Goal: Task Accomplishment & Management: Complete application form

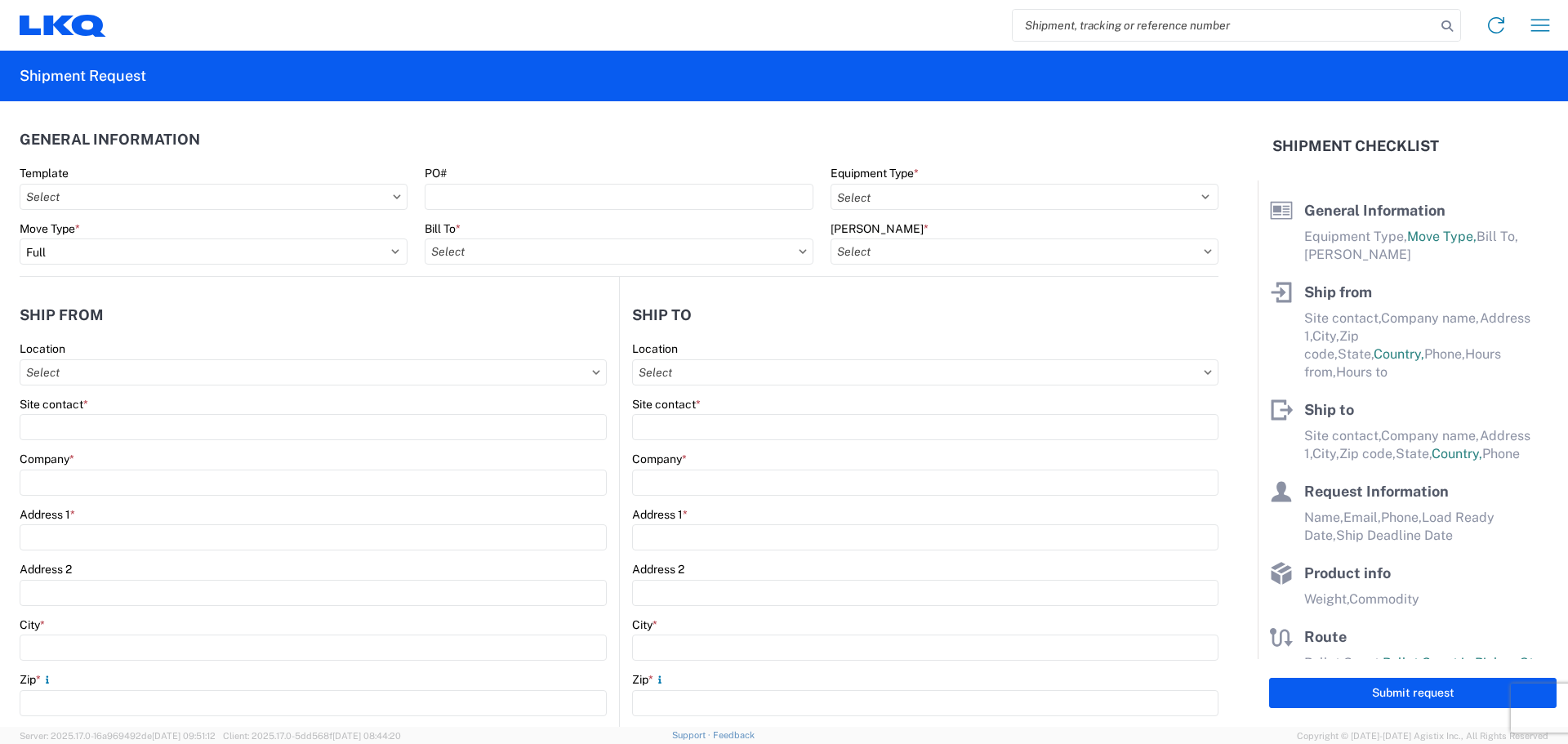
select select "FULL"
select select "US"
select select "LBS"
click at [139, 193] on input "Template" at bounding box center [213, 197] width 388 height 26
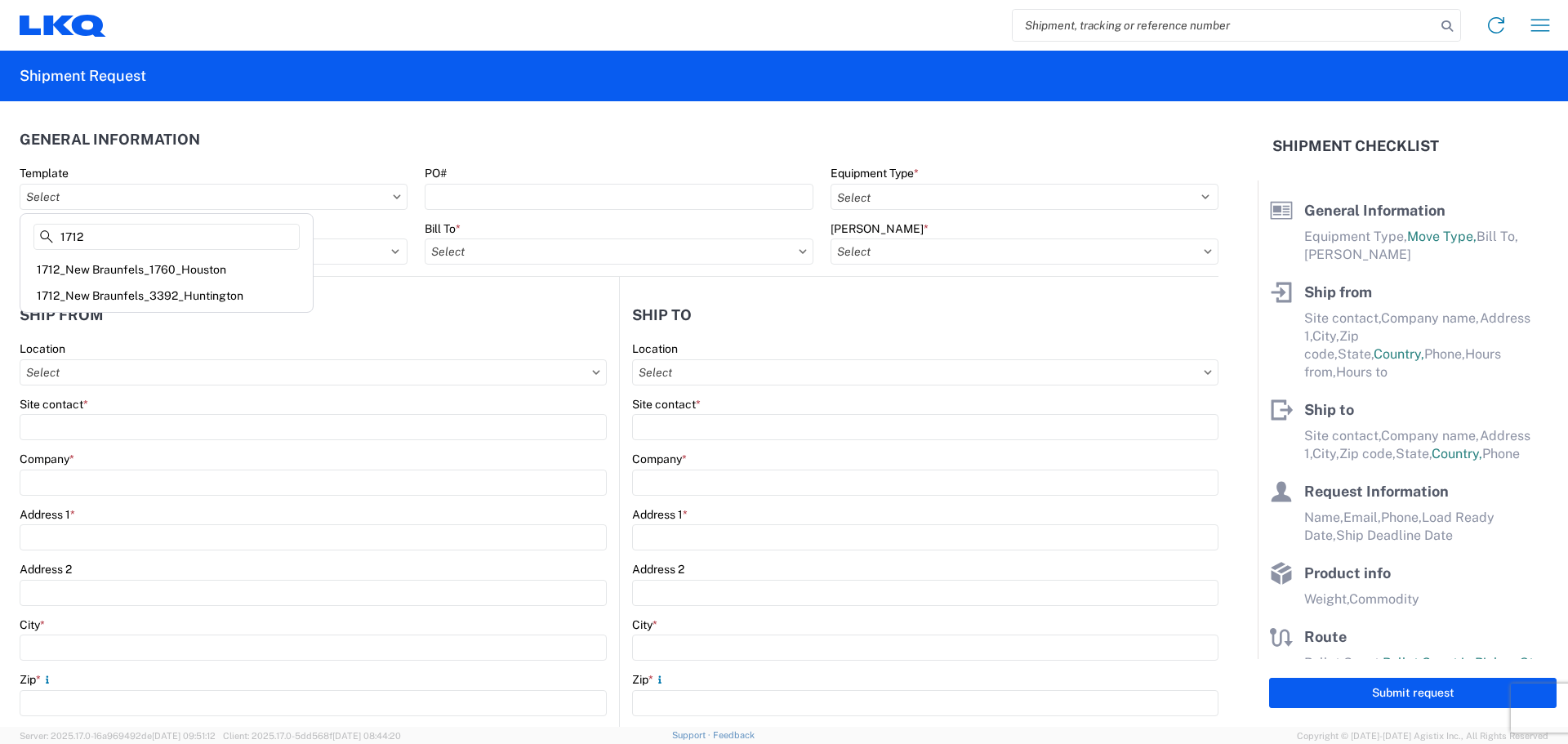
type input "1712"
click at [125, 273] on div "1712_New Braunfels_1760_Houston" at bounding box center [167, 269] width 286 height 26
type input "1712_New Braunfels_1760_Houston"
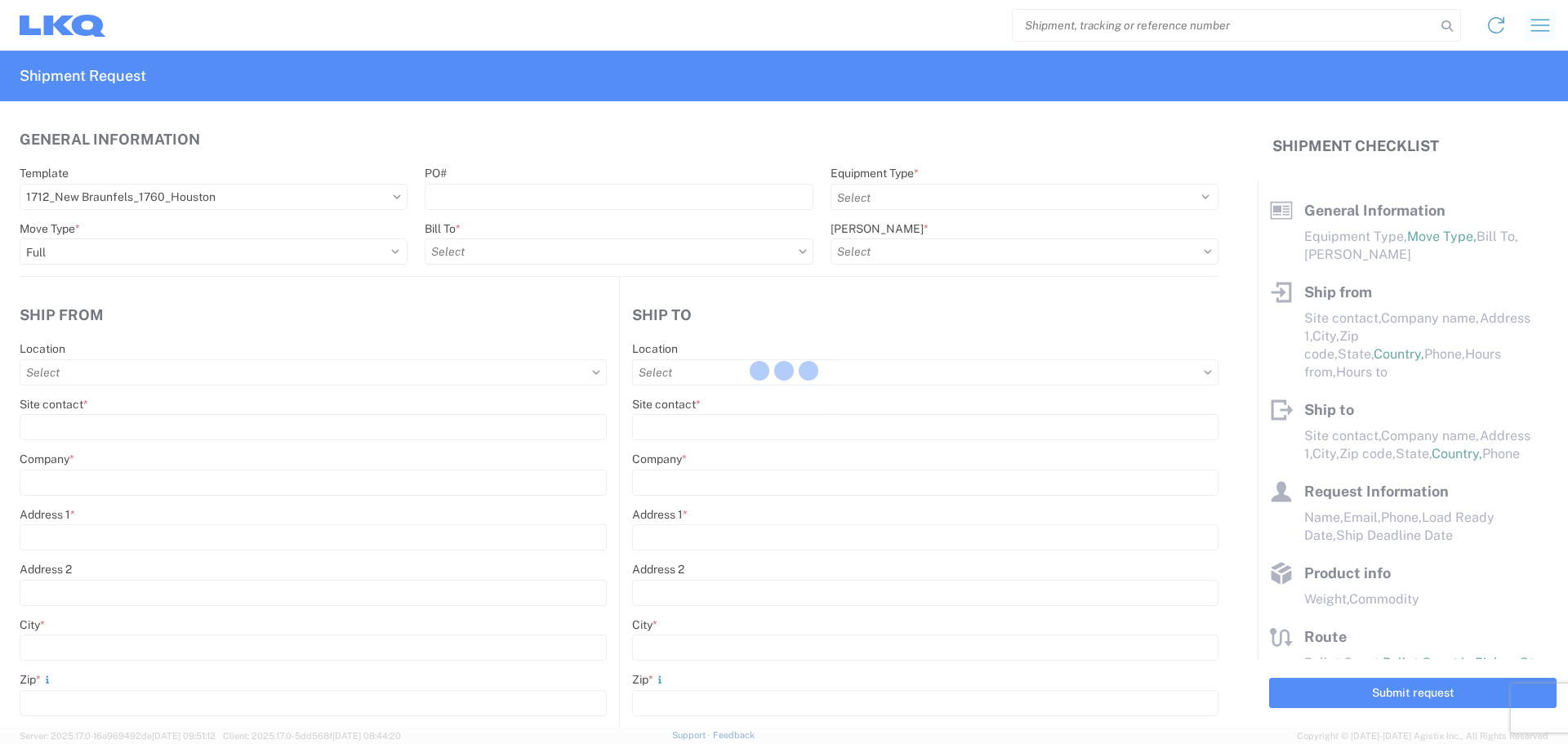
select select
type input "Shipping"
type input "LKQ Central [US_STATE] [PERSON_NAME]"
type input "[STREET_ADDRESS][PERSON_NAME]"
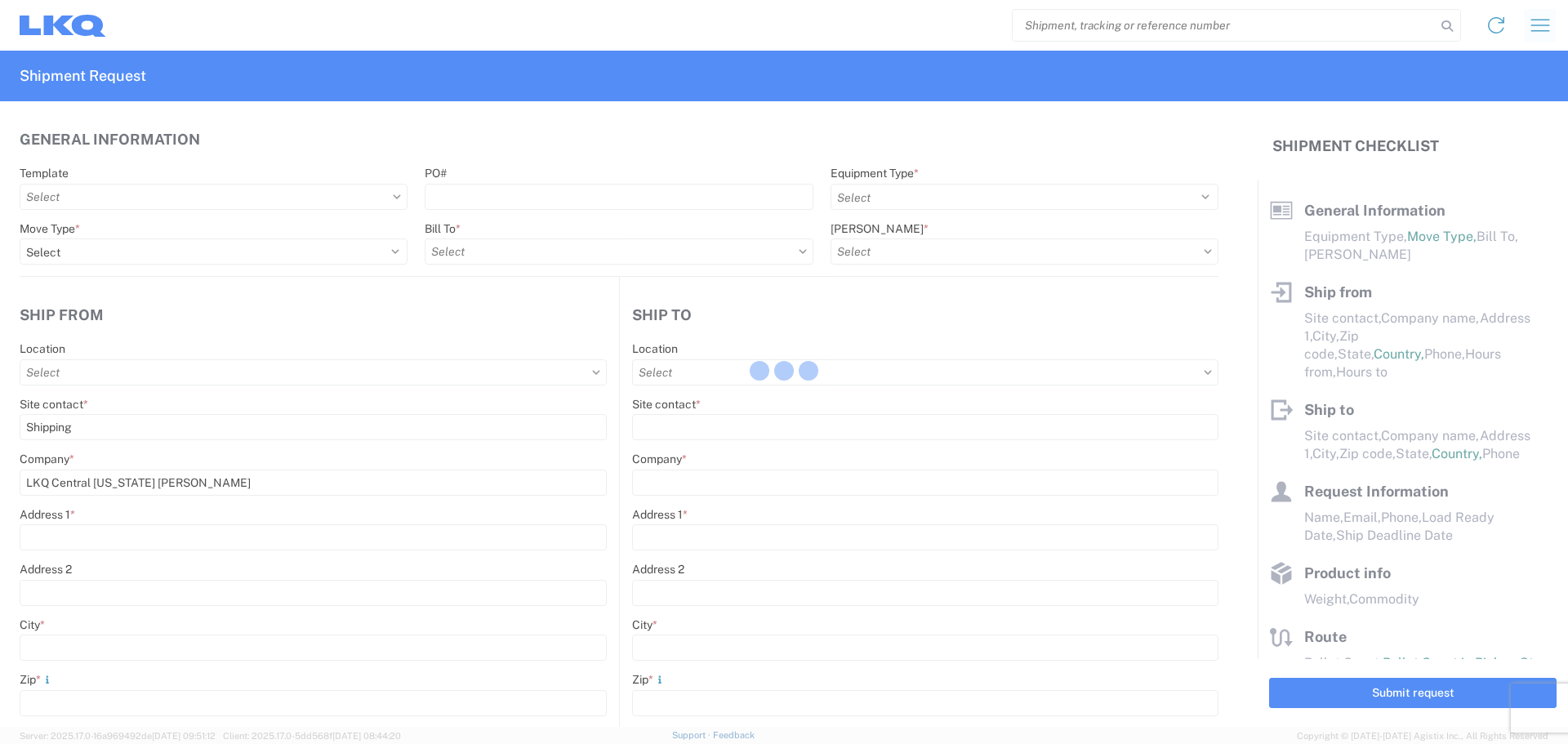
type input "New Braunfels"
type input "78130"
type input "Receiving"
type input "LKQ Best Core"
type input "[STREET_ADDRESS]"
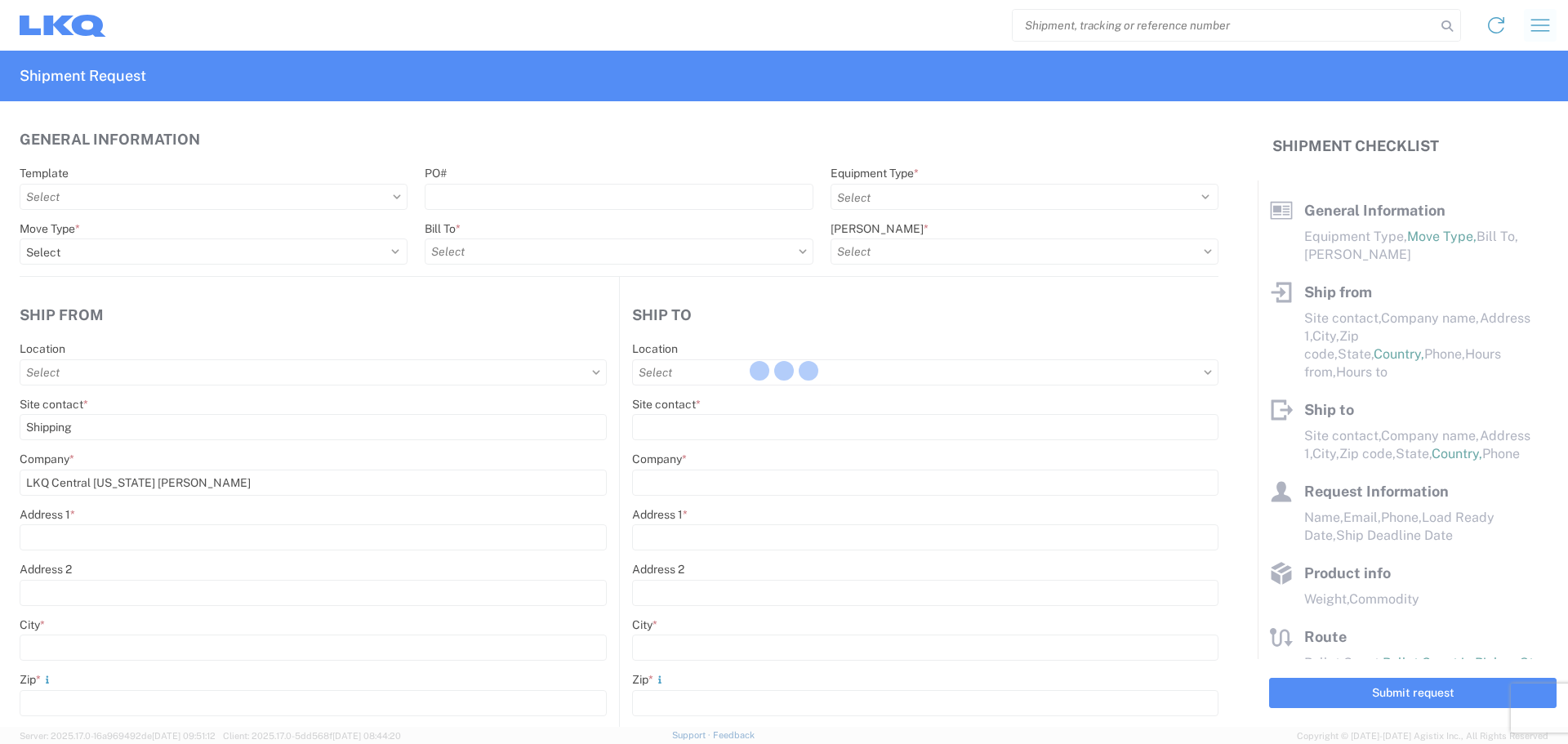
type input "Houston"
type input "77038"
type input "2019-06-14"
type input "42000"
type input "Engines, Transmissions"
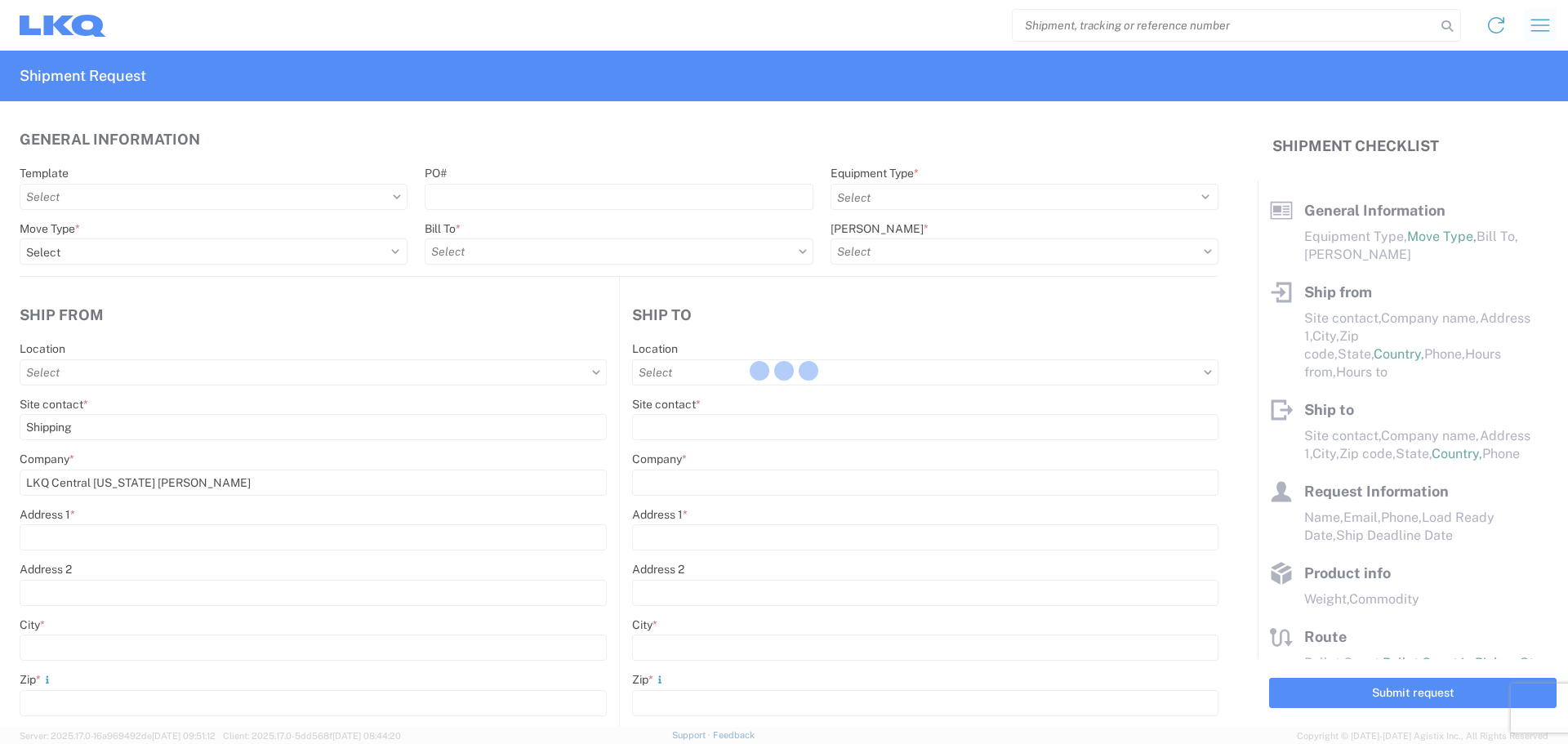
type input "1"
type input "12"
select select "IN"
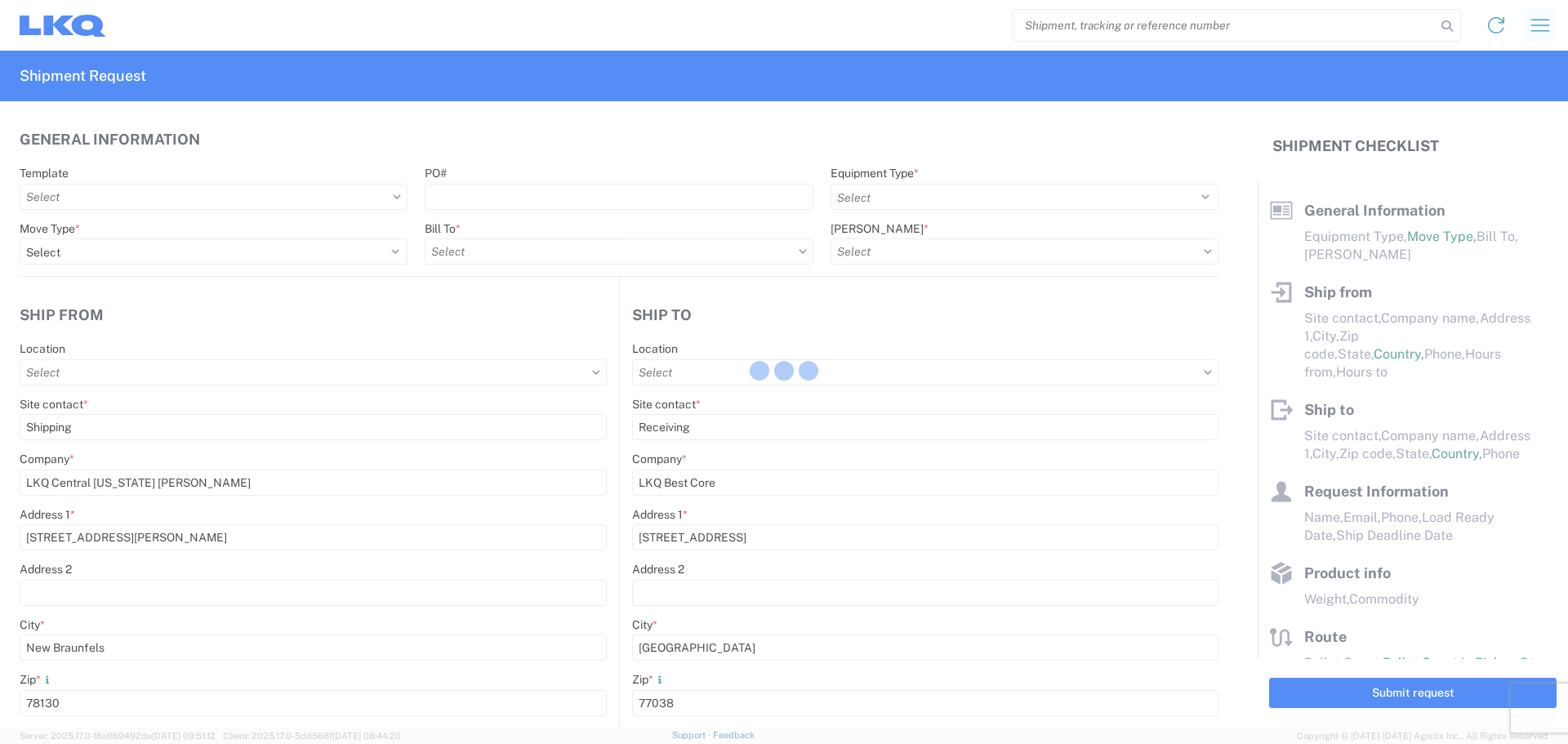
select select "US"
type input "1760-1300-50180-0000 - 1760 Freight In - Cores"
type input "1712 - LKQ Central Texas Goodwin"
type input "1760 - LKQ Best Core"
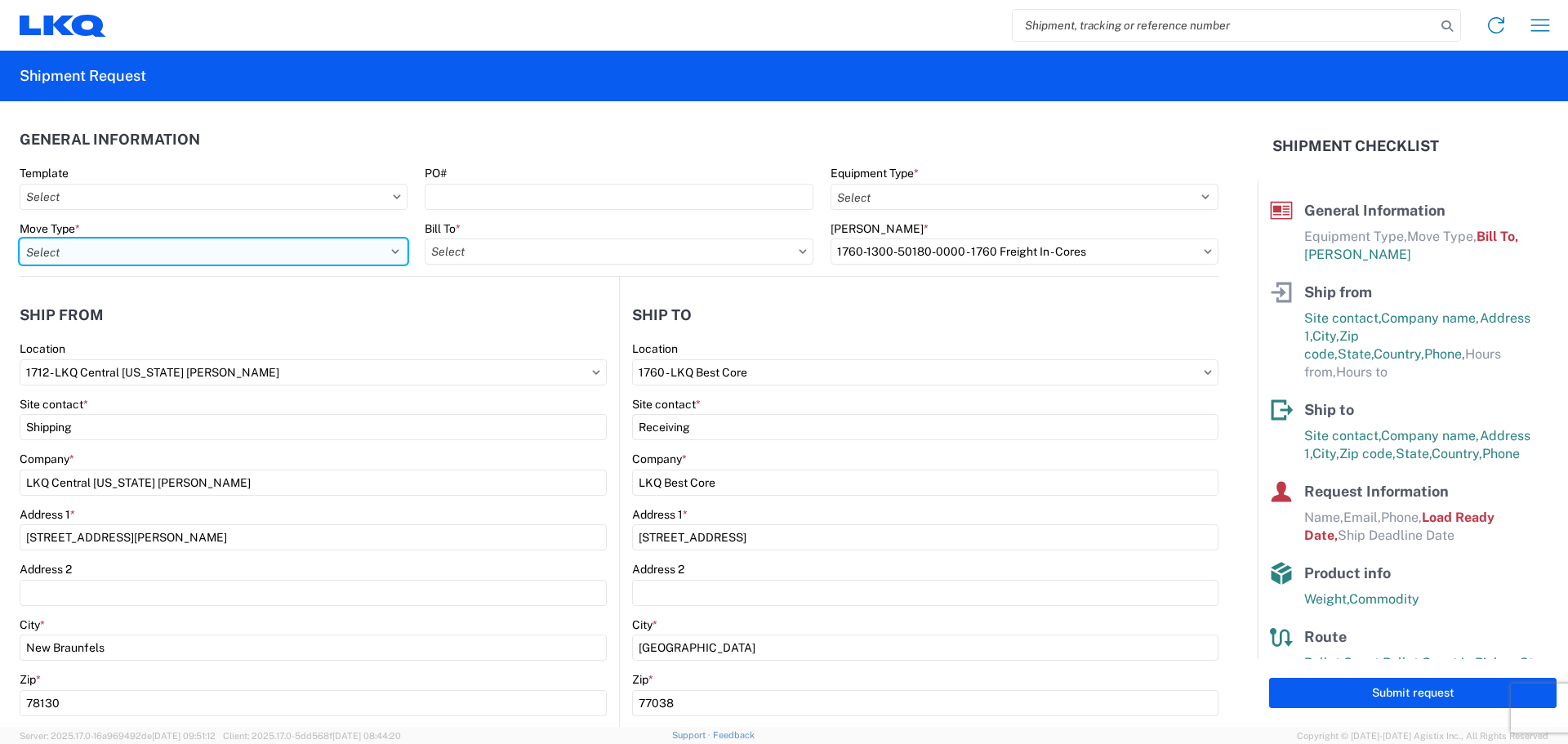
click at [379, 257] on select "Select Full Partial TL" at bounding box center [213, 251] width 388 height 26
select select "FULL"
click at [19, 239] on select "Select Full Partial TL" at bounding box center [213, 251] width 388 height 26
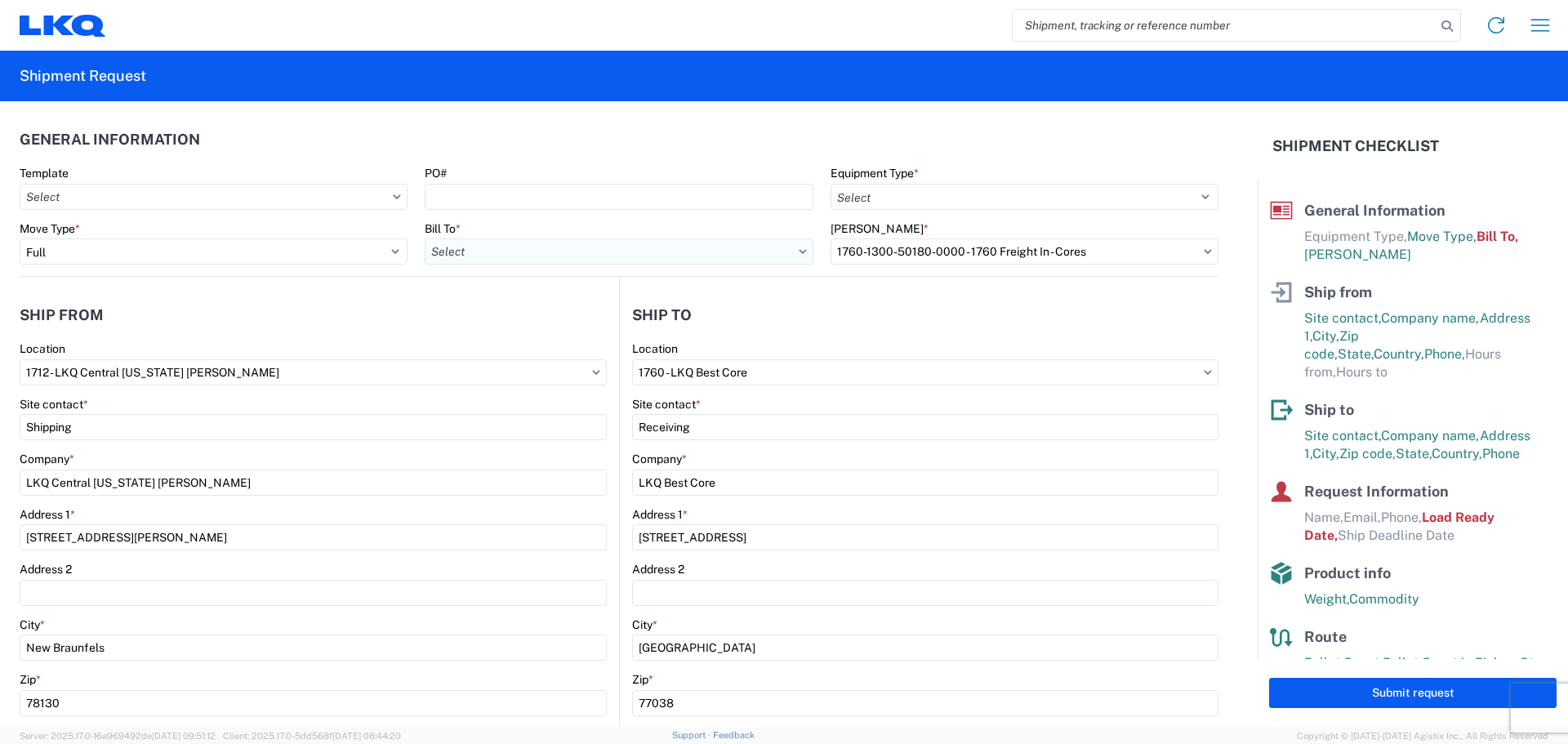
click at [683, 257] on input "Bill To *" at bounding box center [618, 251] width 388 height 26
type input "1760"
drag, startPoint x: 556, startPoint y: 321, endPoint x: 601, endPoint y: 325, distance: 45.2
click at [555, 321] on div "1760 - LKQ Best Core" at bounding box center [567, 324] width 286 height 26
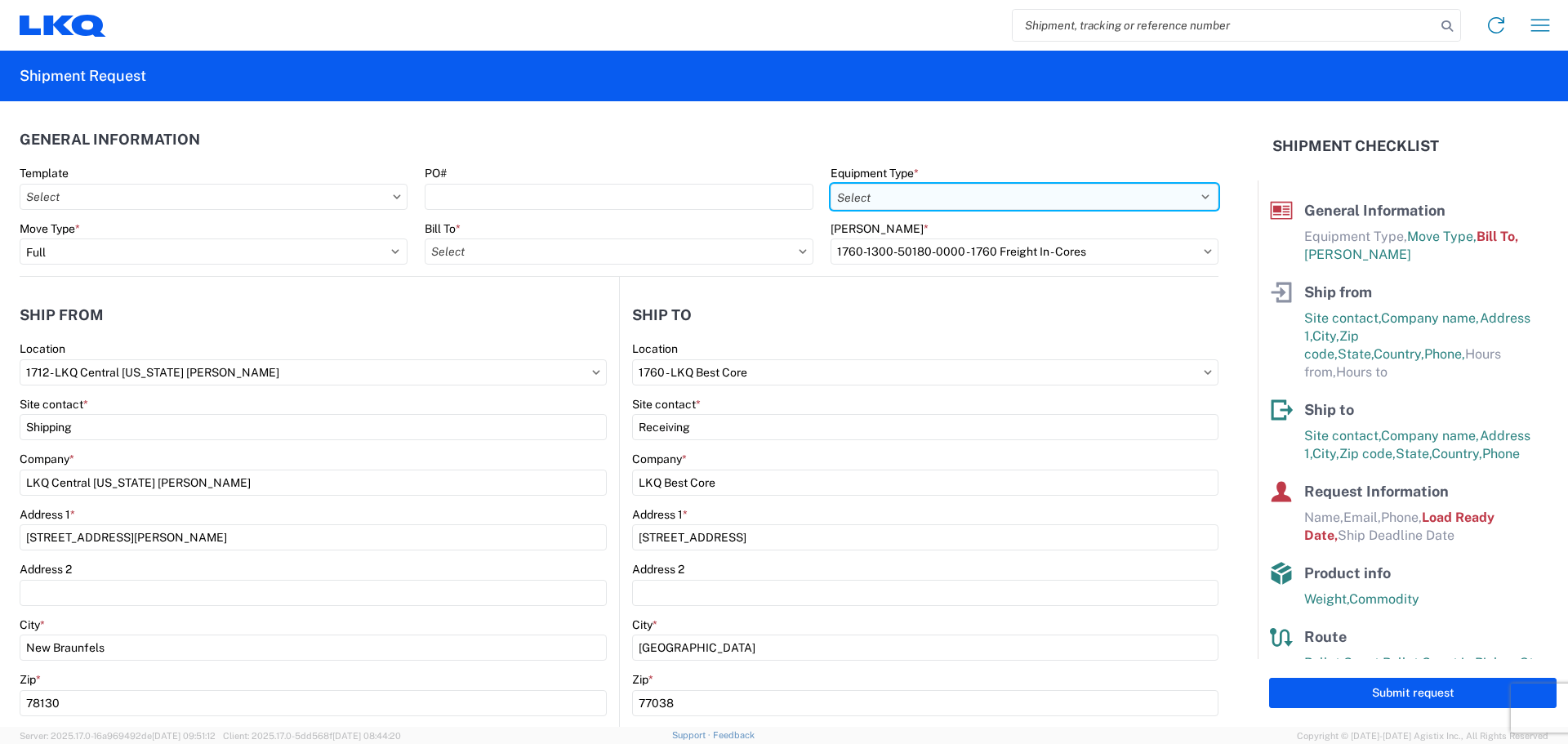
click at [943, 193] on select "Select 53’ Dry Van Flatbed Dropdeck (van) Lowboy (flatbed) Rail" at bounding box center [1025, 197] width 388 height 26
select select "STDV"
click at [831, 184] on select "Select 53’ Dry Van Flatbed Dropdeck (van) Lowboy (flatbed) Rail" at bounding box center [1025, 197] width 388 height 26
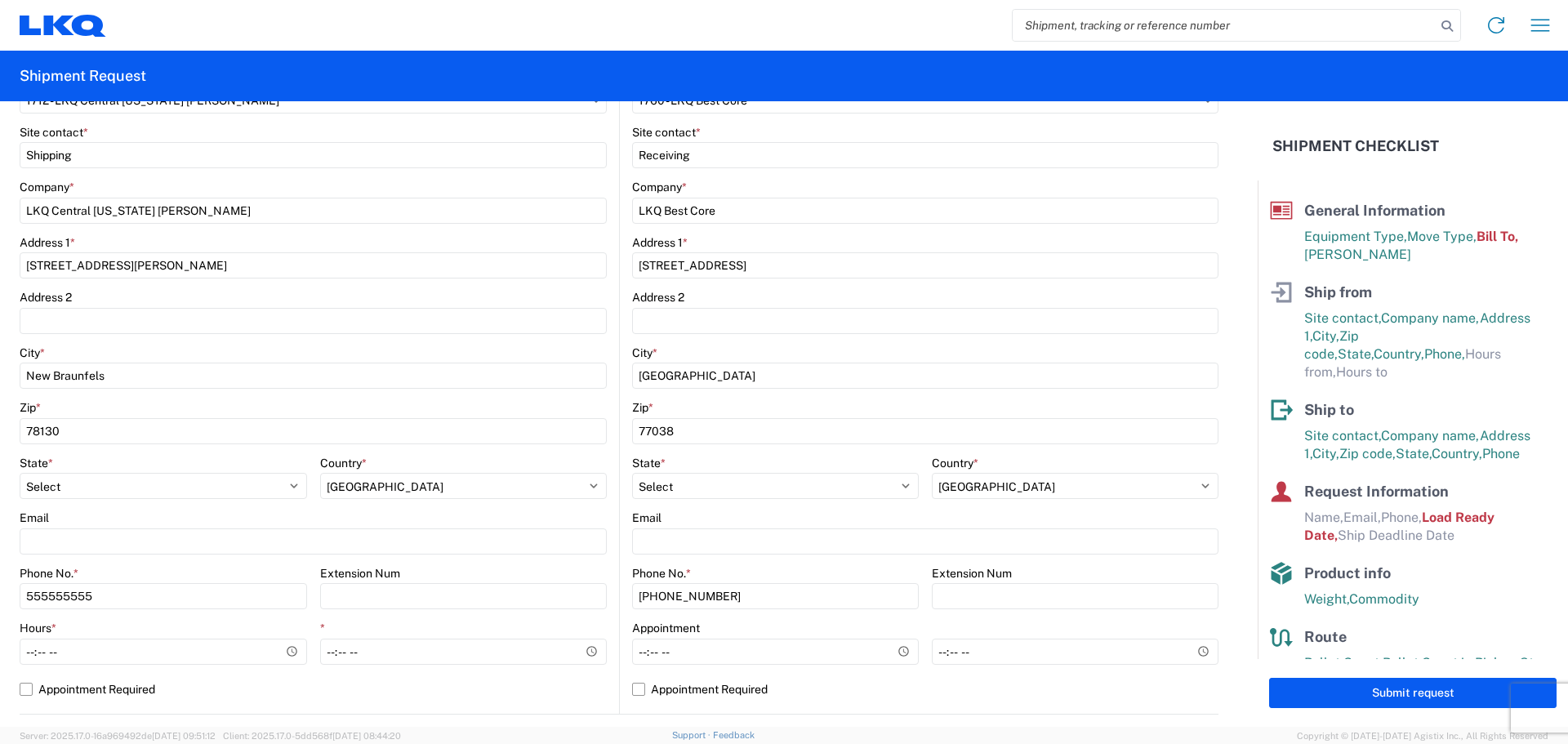
type input "1760 - LKQ Best Core"
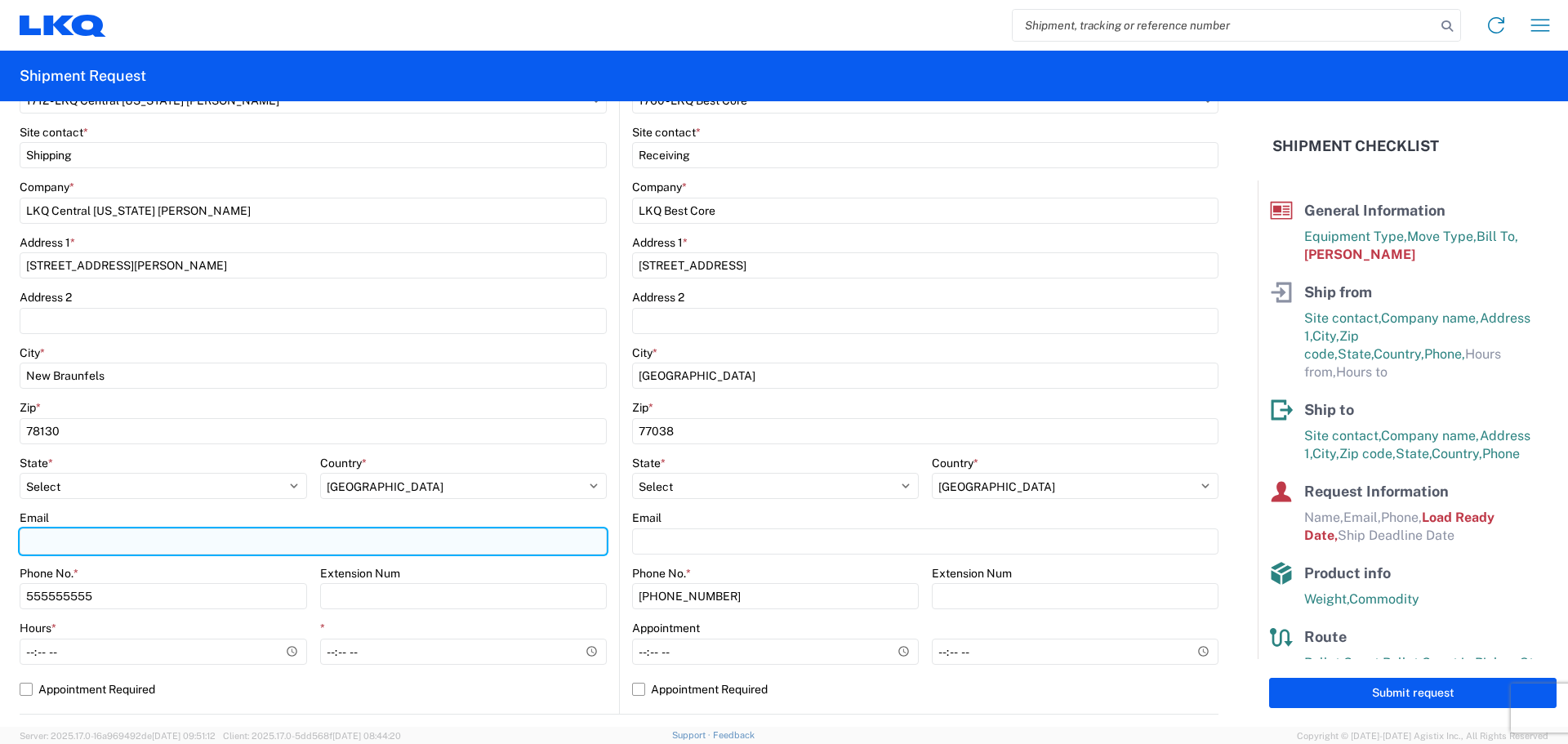
click at [82, 535] on input "Email" at bounding box center [312, 541] width 588 height 26
type input "[EMAIL_ADDRESS][DOMAIN_NAME]"
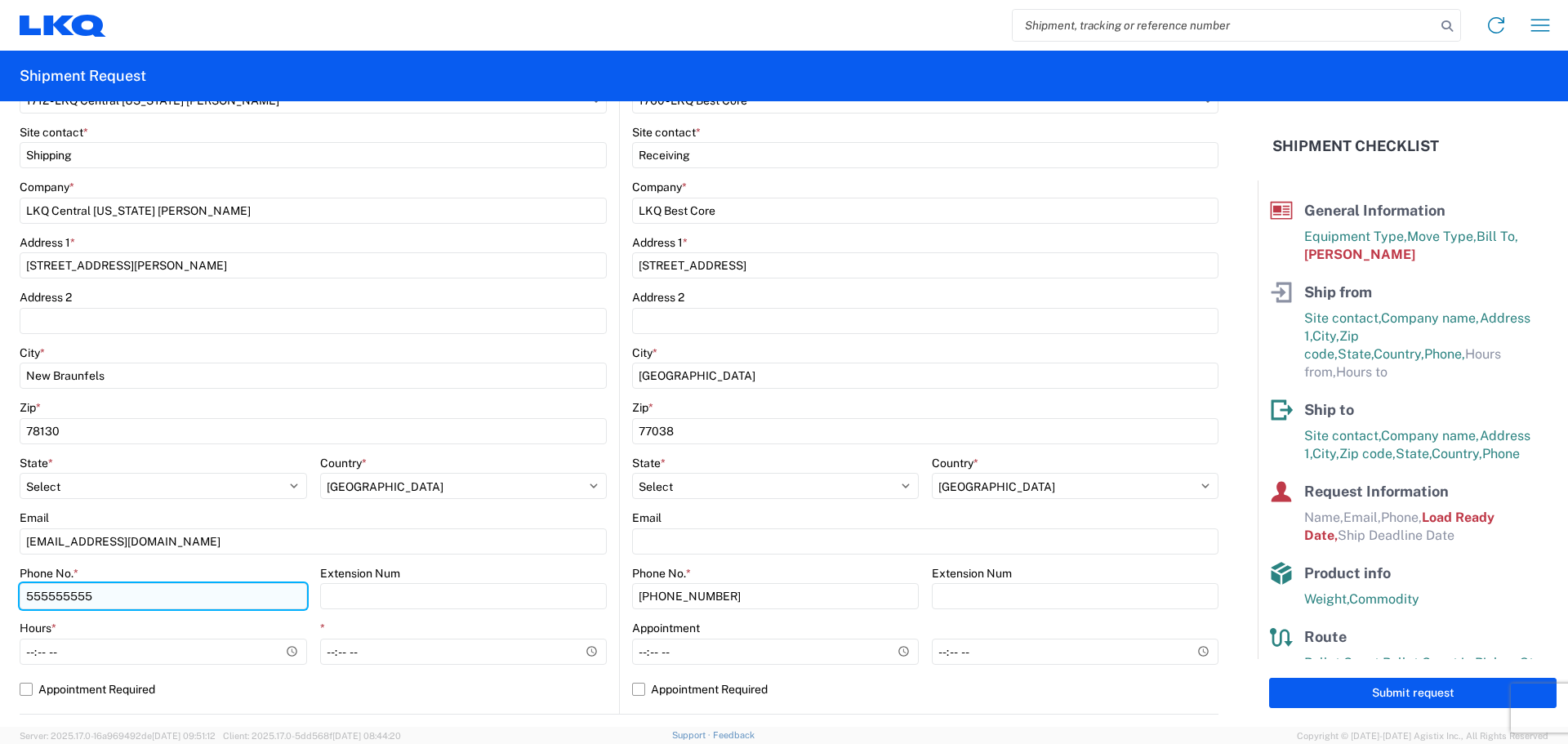
click at [157, 585] on input "555555555" at bounding box center [163, 595] width 288 height 26
type input "5"
type input "[PHONE_NUMBER]"
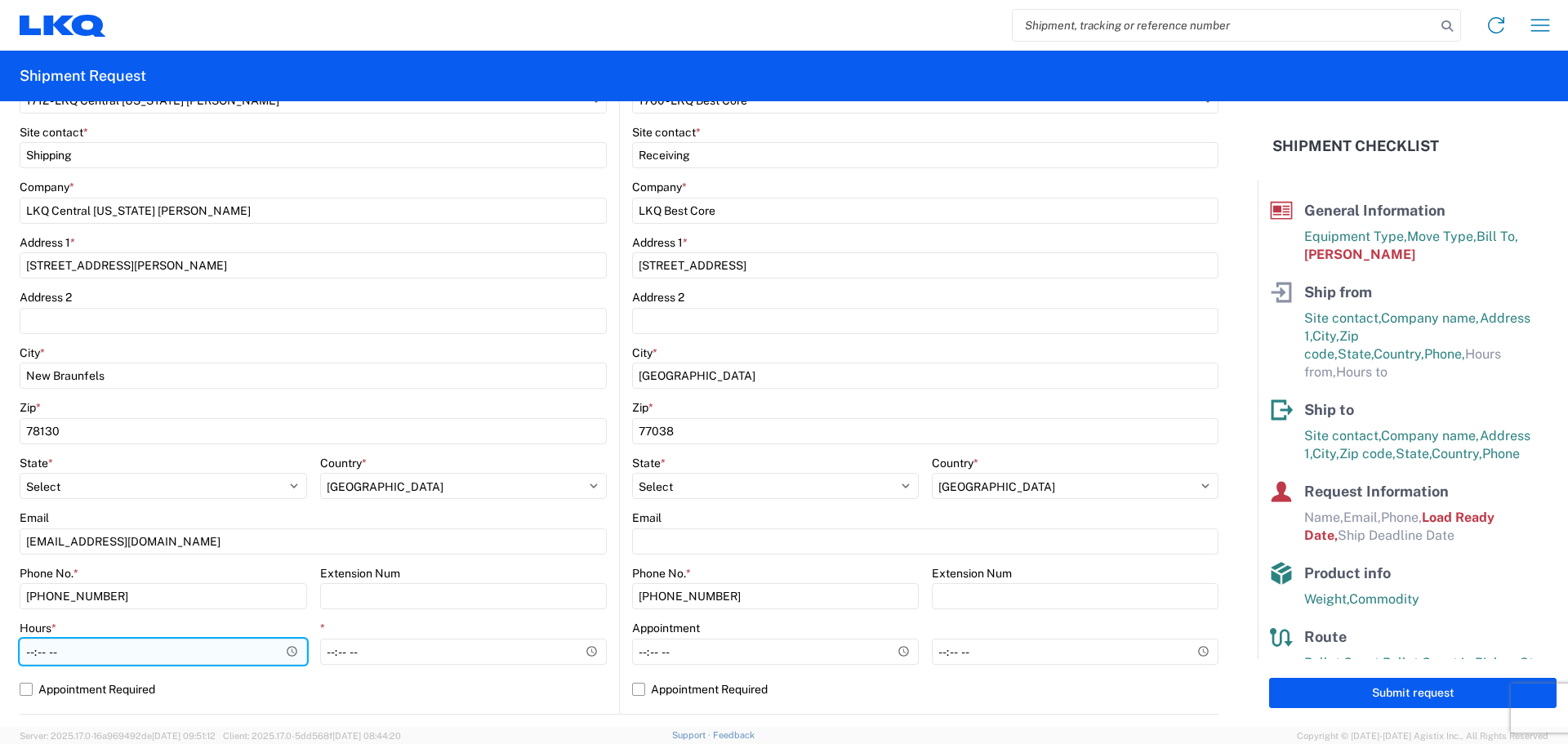
click at [25, 651] on input "Hours *" at bounding box center [163, 651] width 288 height 26
type input "08:00"
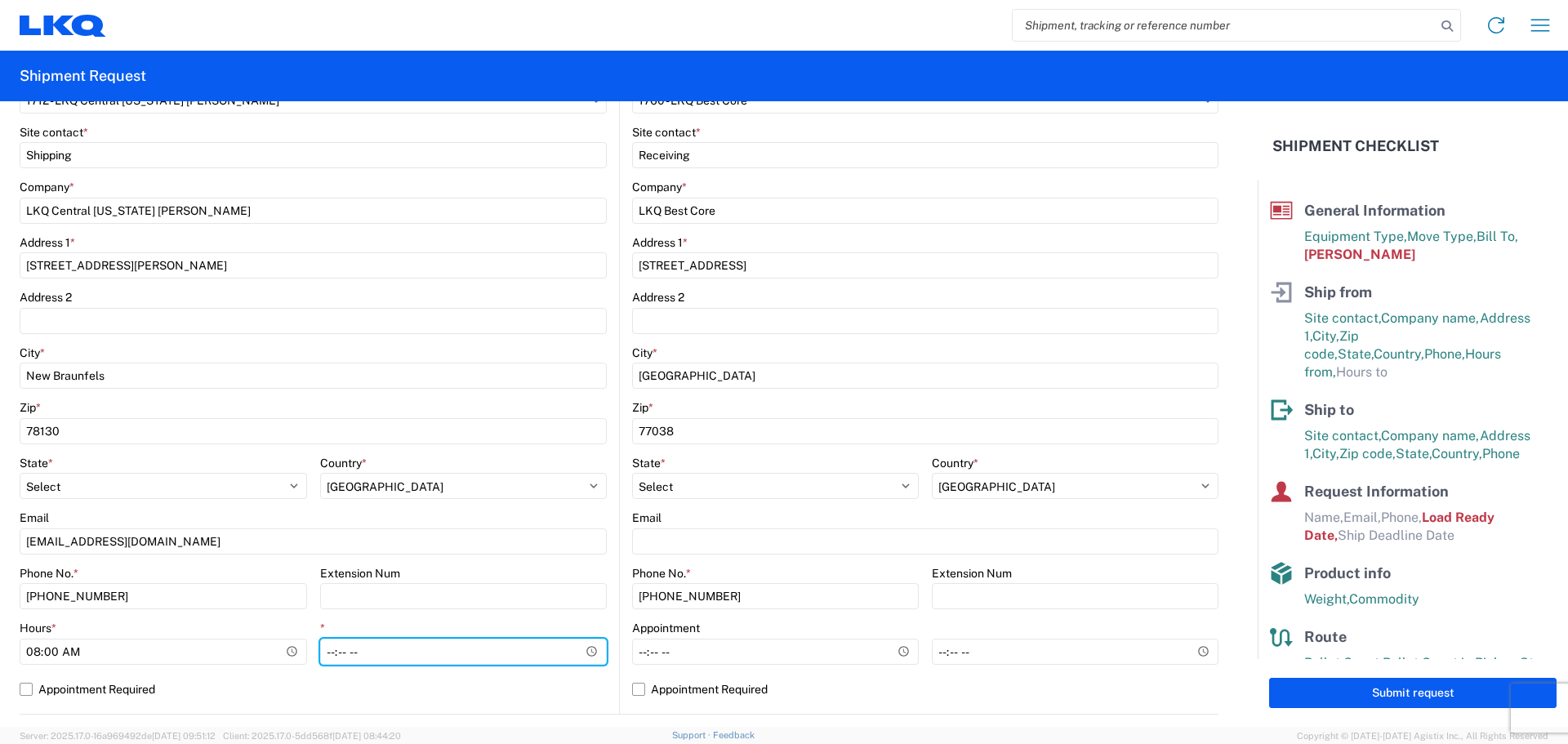
type input "12:00"
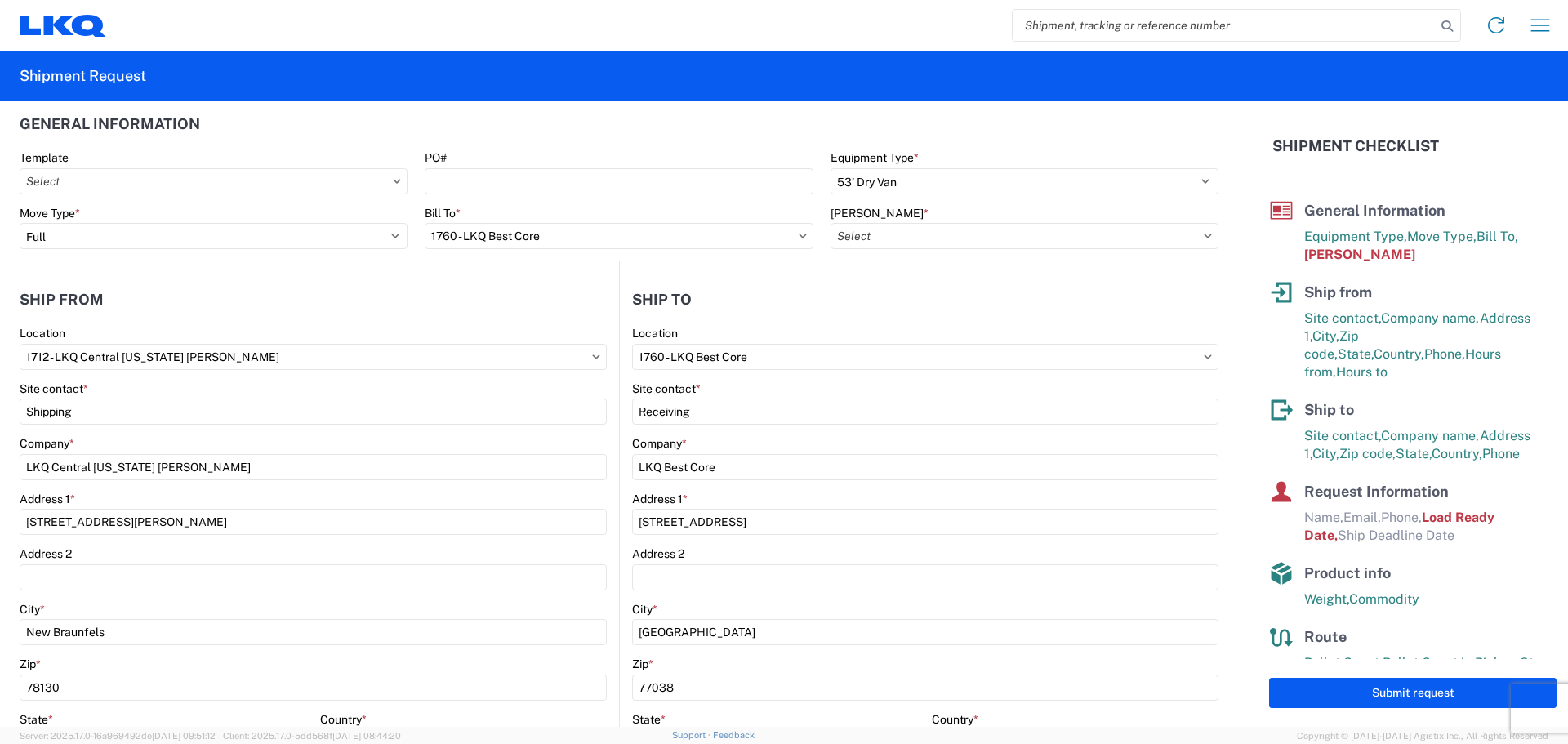
scroll to position [0, 0]
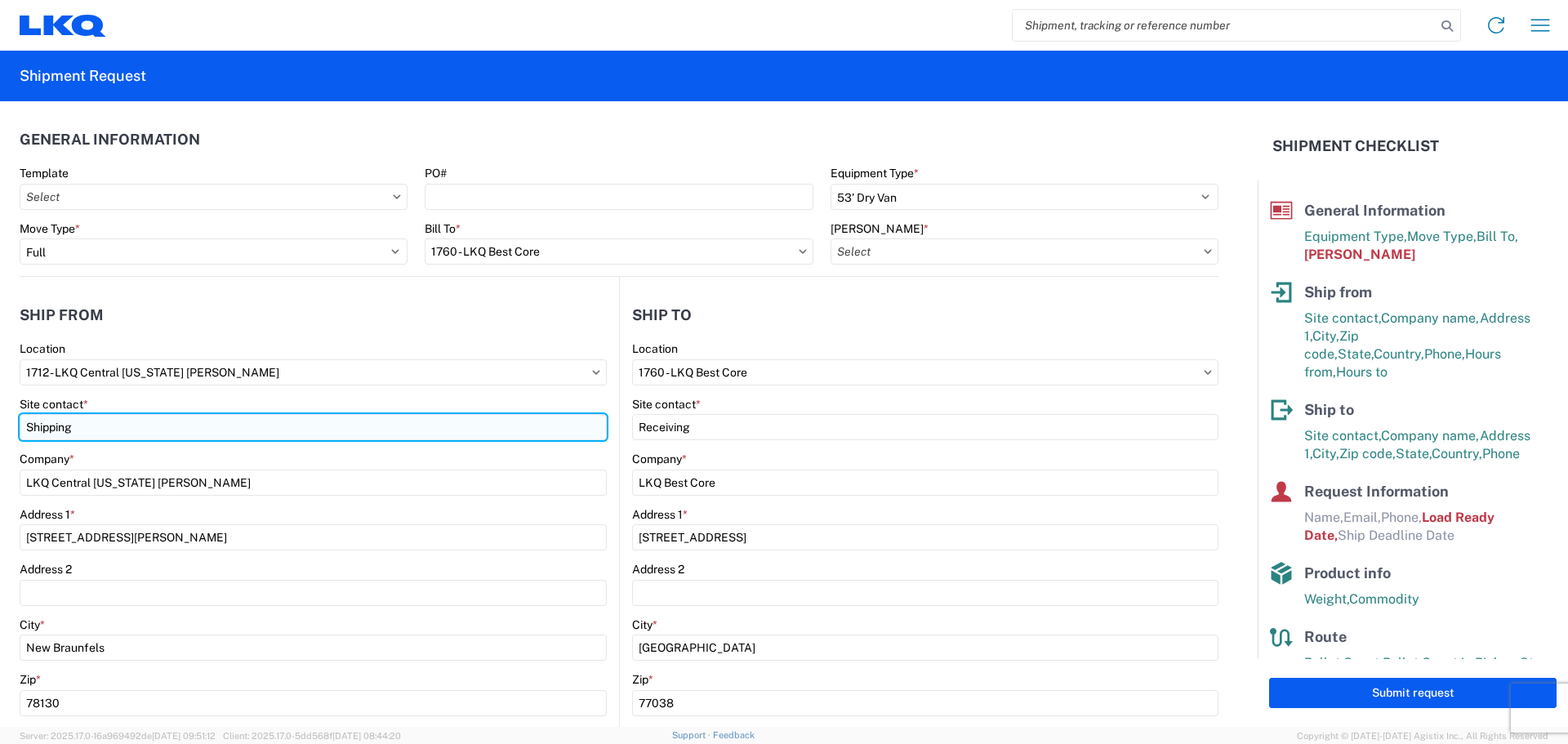
click at [97, 438] on input "Shipping" at bounding box center [312, 427] width 588 height 26
type input "S"
type input "Mike Hernandez"
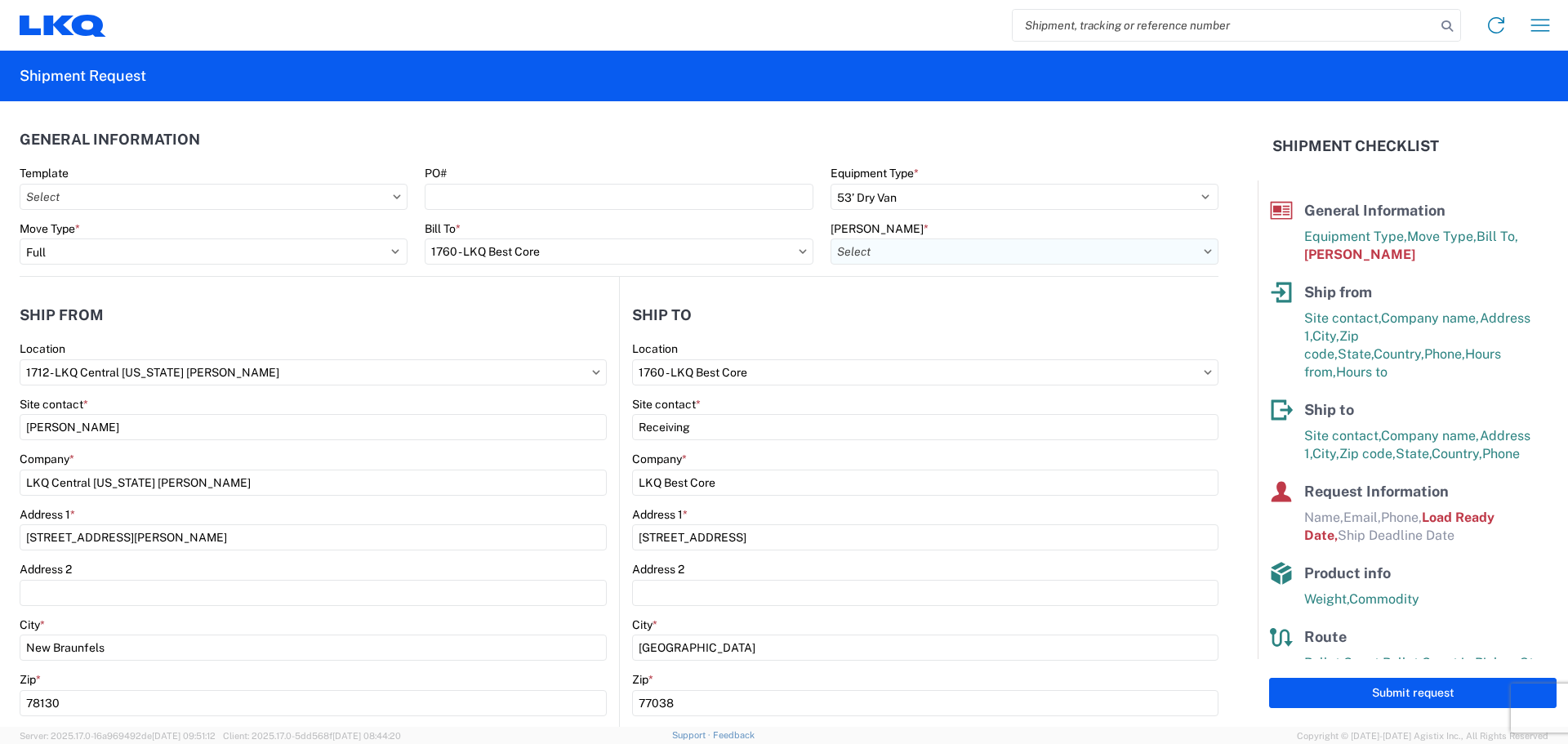
click at [1031, 249] on input "Bill Code *" at bounding box center [1025, 251] width 388 height 26
type input "1760"
click at [934, 318] on div "1760-1300-50180-0000 - 1760 Freight In - Cores" at bounding box center [969, 324] width 286 height 26
type input "1760-1300-50180-0000 - 1760 Freight In - Cores"
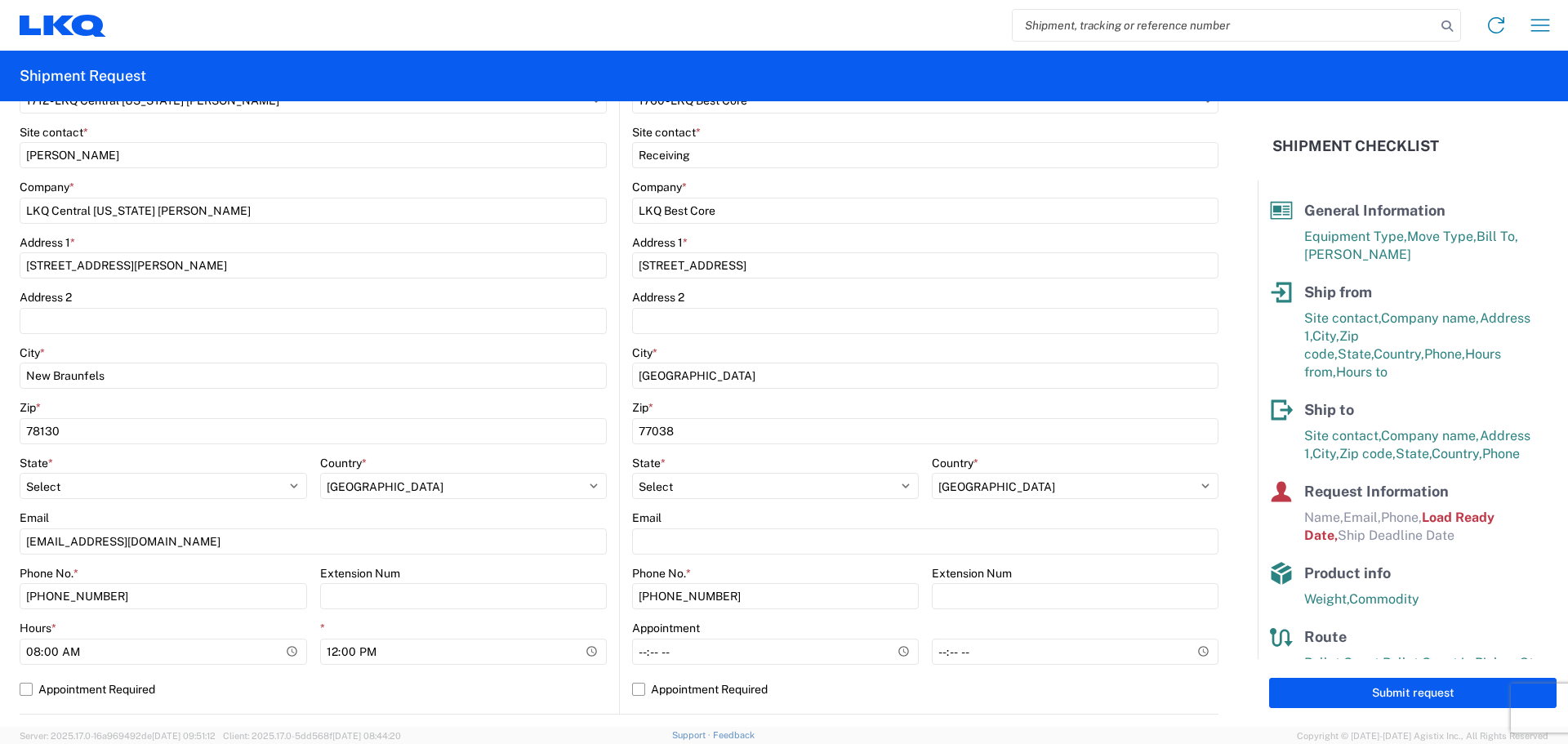
scroll to position [545, 0]
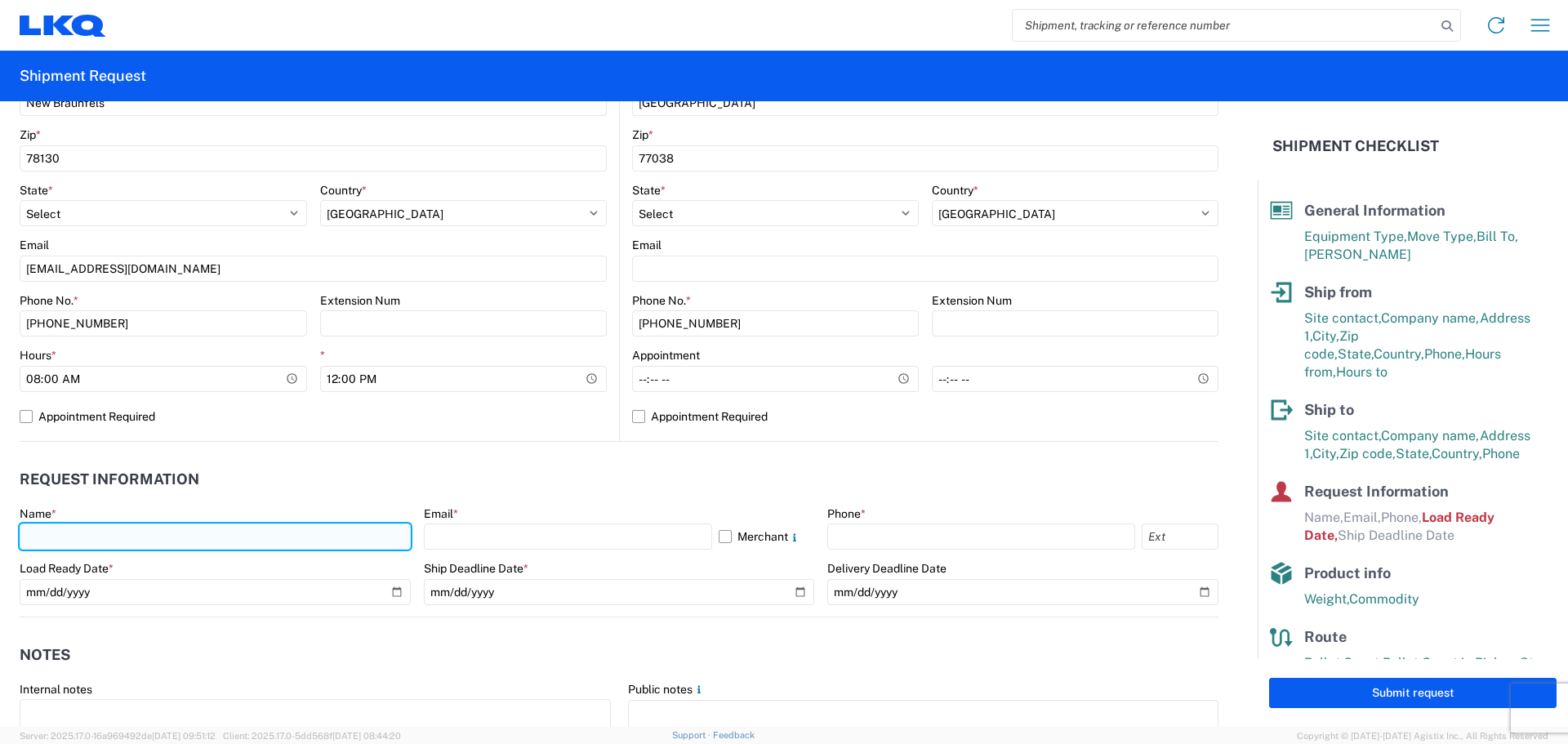
click at [58, 526] on input "text" at bounding box center [215, 536] width 391 height 26
type input "Mike Hernandez"
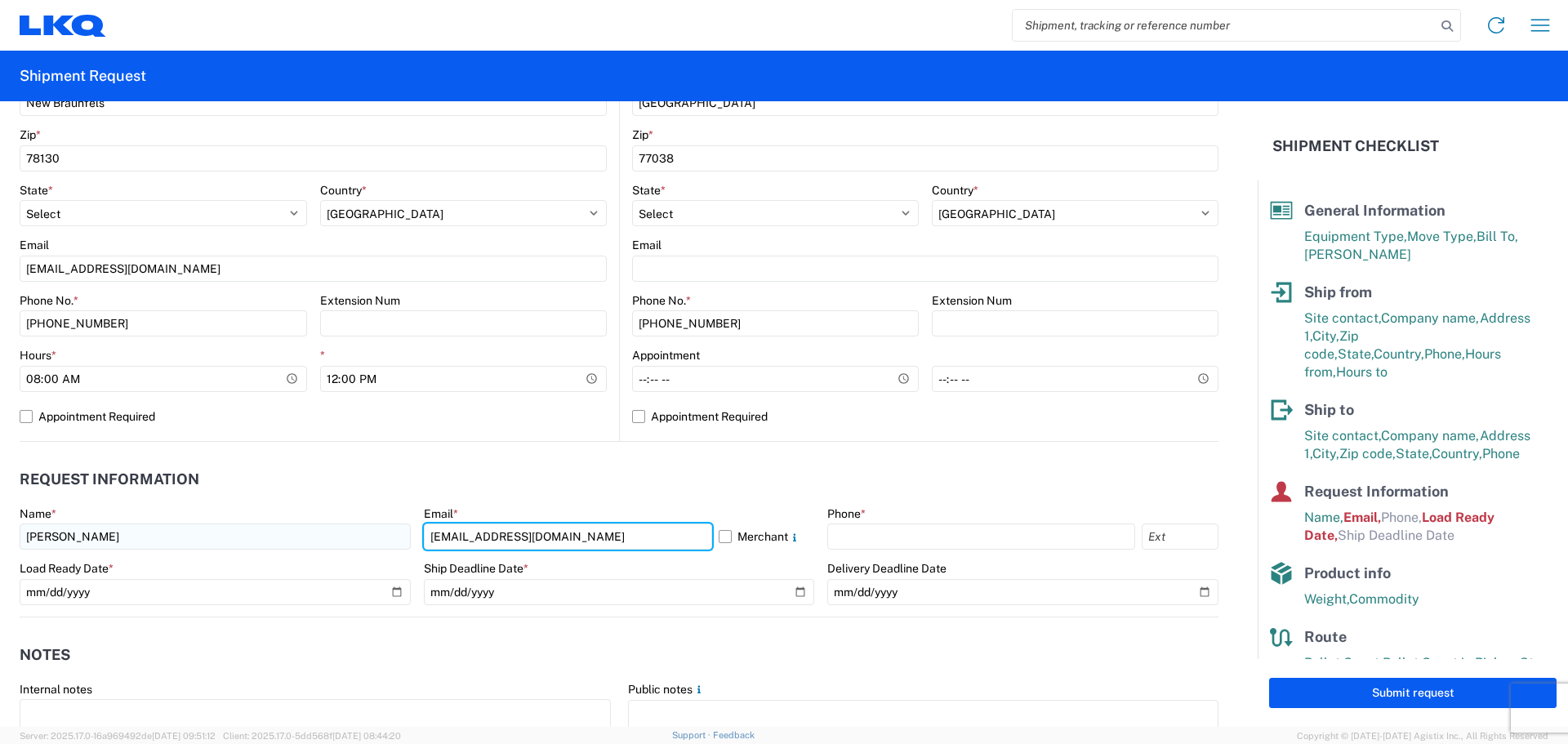
type input "mjhernandez@LKQcorp.com"
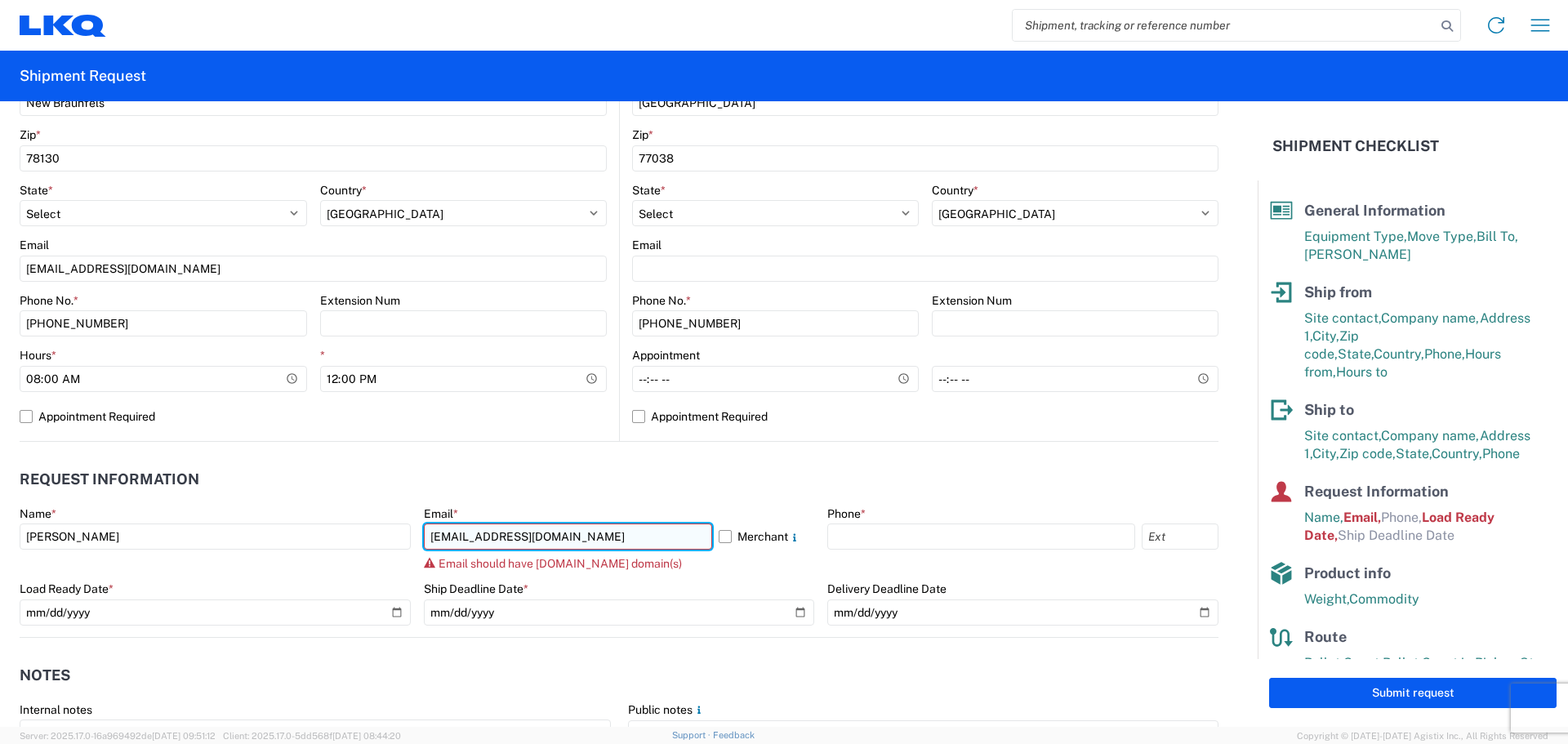
click at [601, 525] on input "mjhernandez@LKQcorp.com" at bounding box center [567, 536] width 288 height 26
drag, startPoint x: 605, startPoint y: 526, endPoint x: 329, endPoint y: 527, distance: 276.0
click at [334, 531] on div "Name * Mike Hernandez Email * mjhernandez@LKQcorp.com Merchant Email should hav…" at bounding box center [618, 571] width 1199 height 130
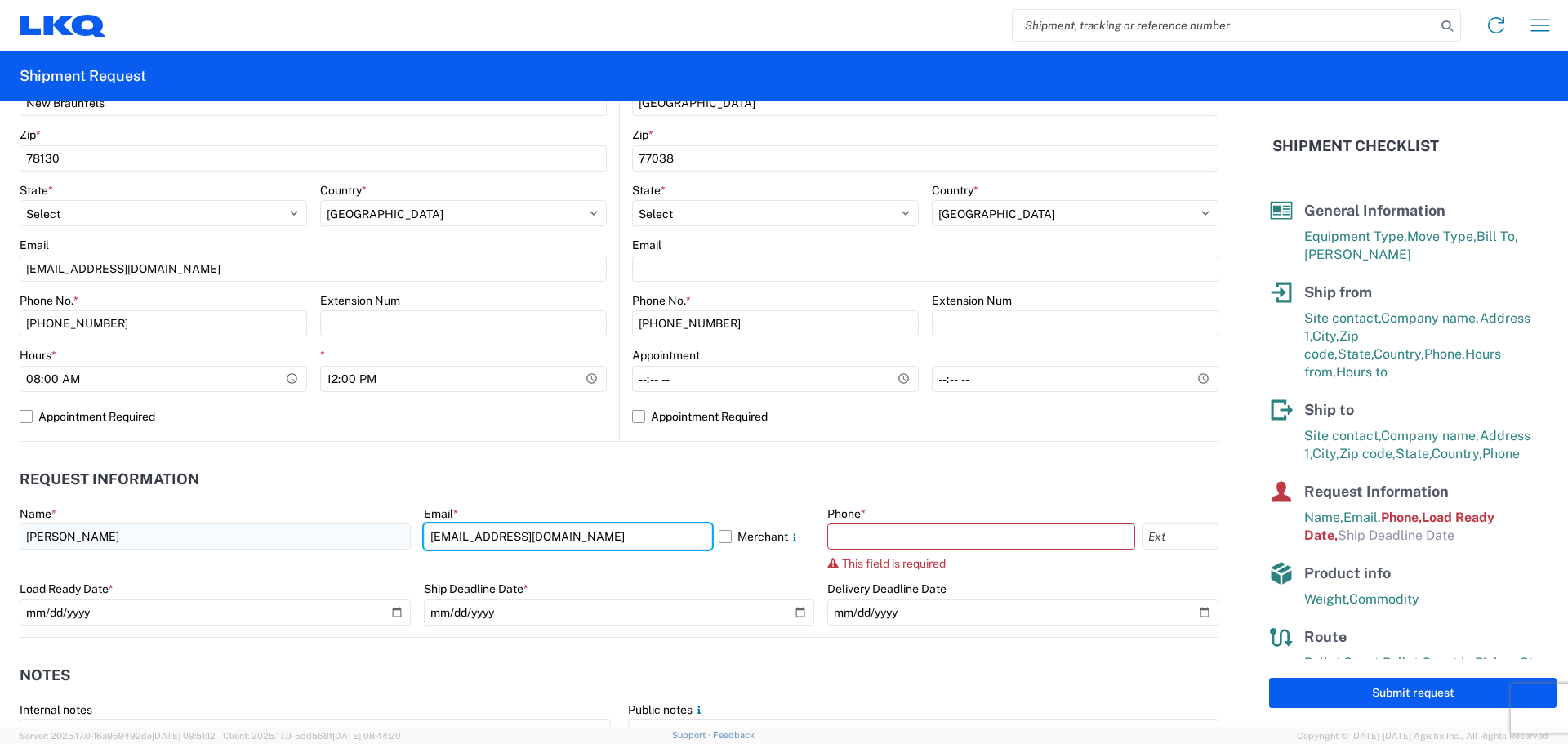
type input "[EMAIL_ADDRESS][DOMAIN_NAME]"
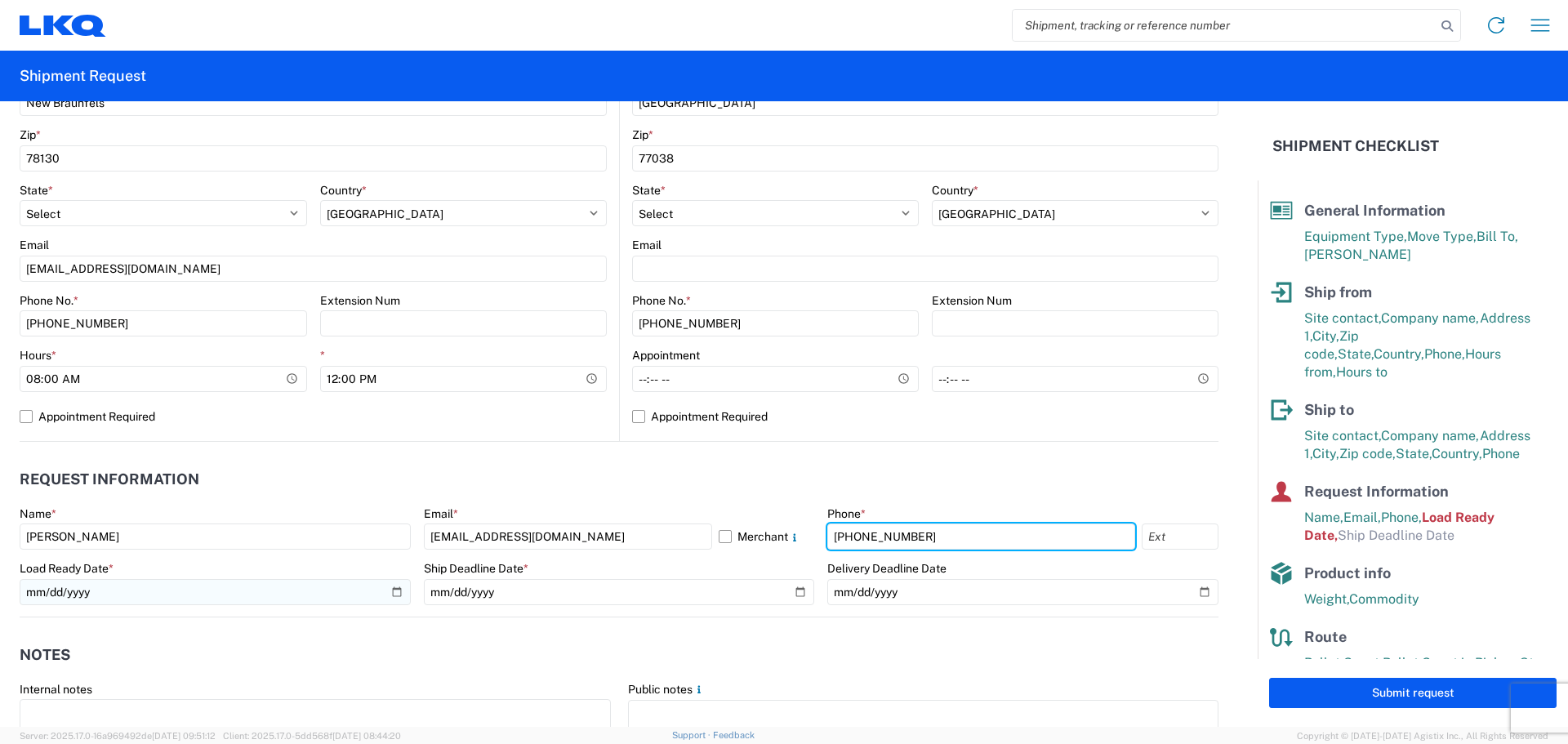
type input "[PHONE_NUMBER]"
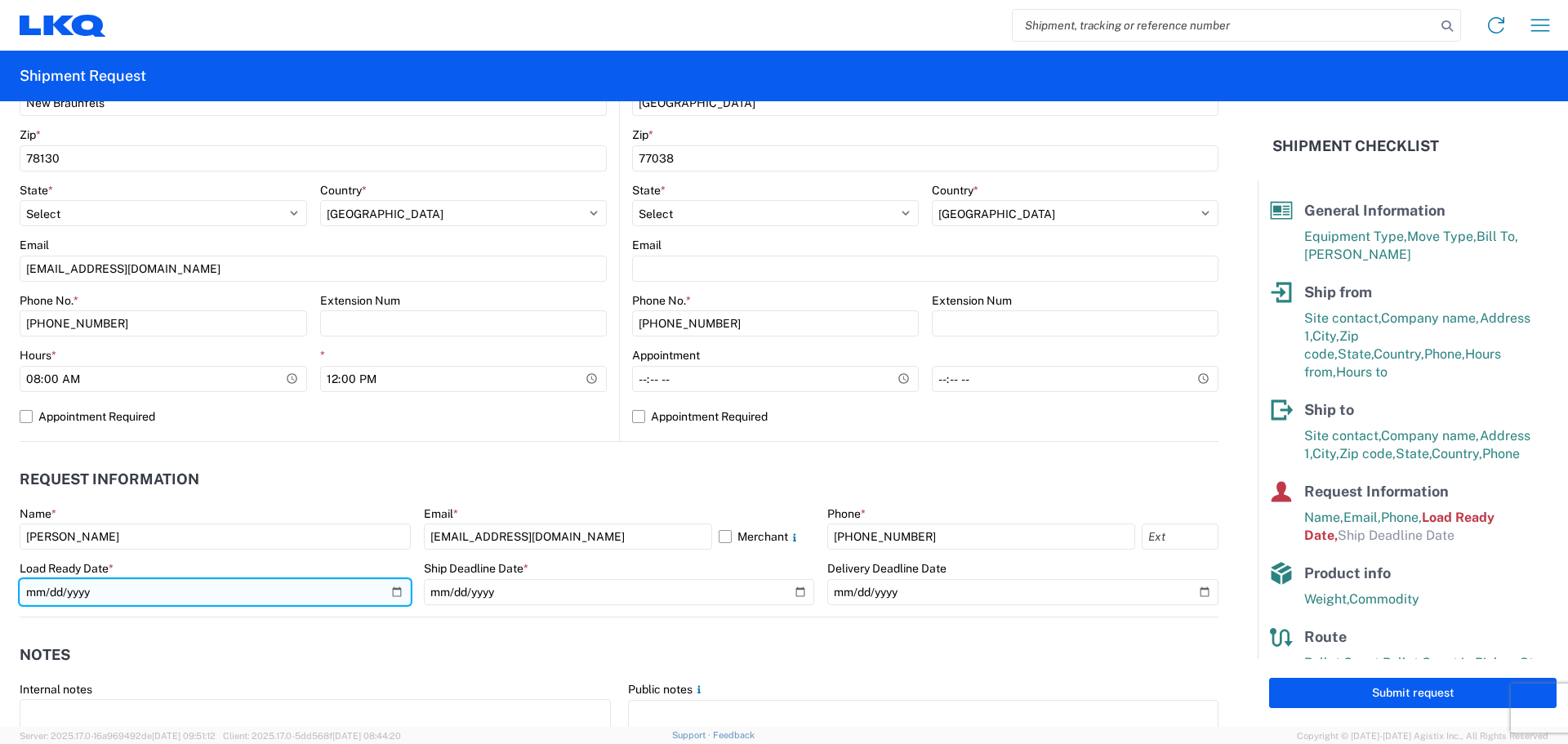
click at [320, 588] on input "2019-06-14" at bounding box center [215, 592] width 391 height 26
click at [384, 590] on input "2019-06-14" at bounding box center [215, 592] width 391 height 26
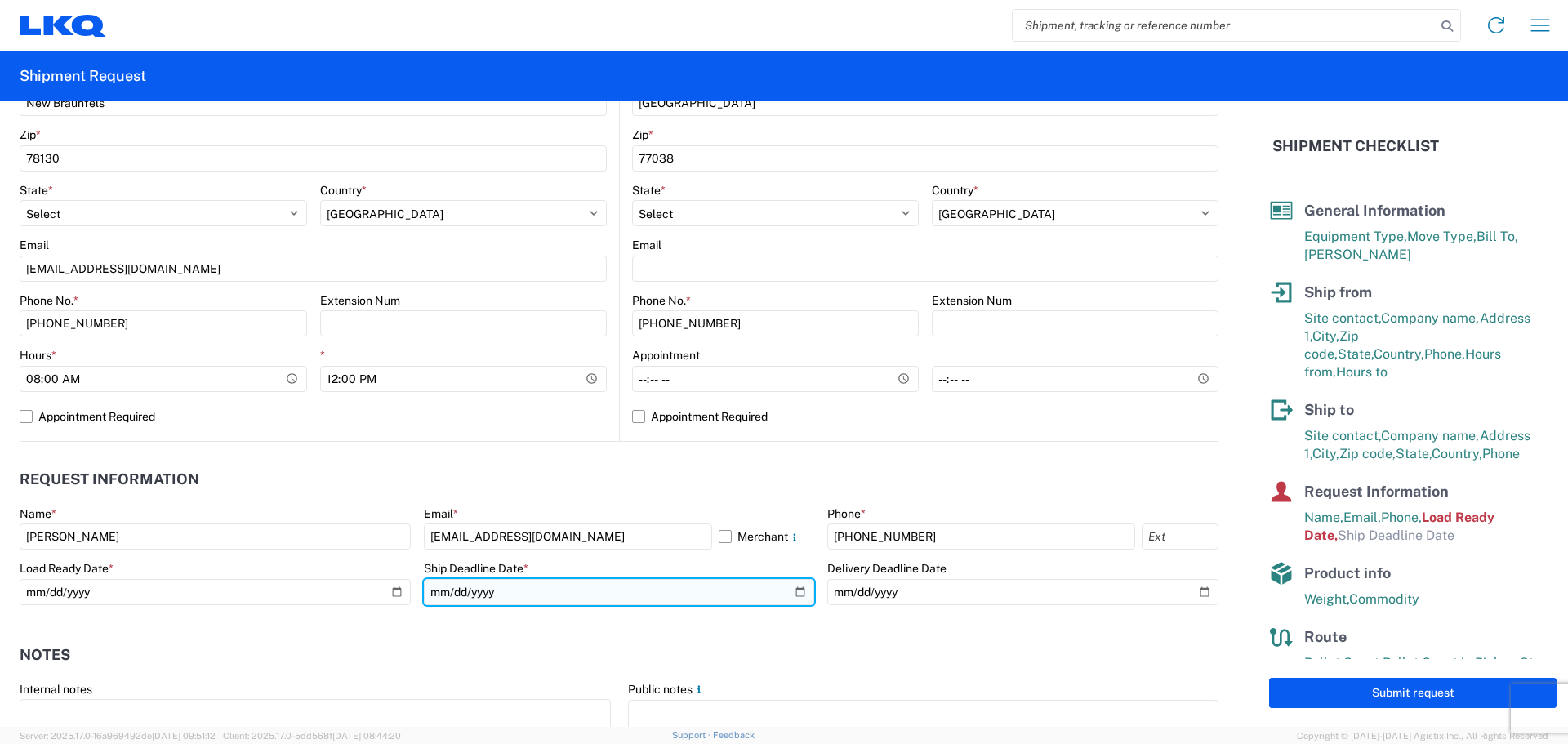
click at [792, 591] on input "date" at bounding box center [619, 592] width 391 height 26
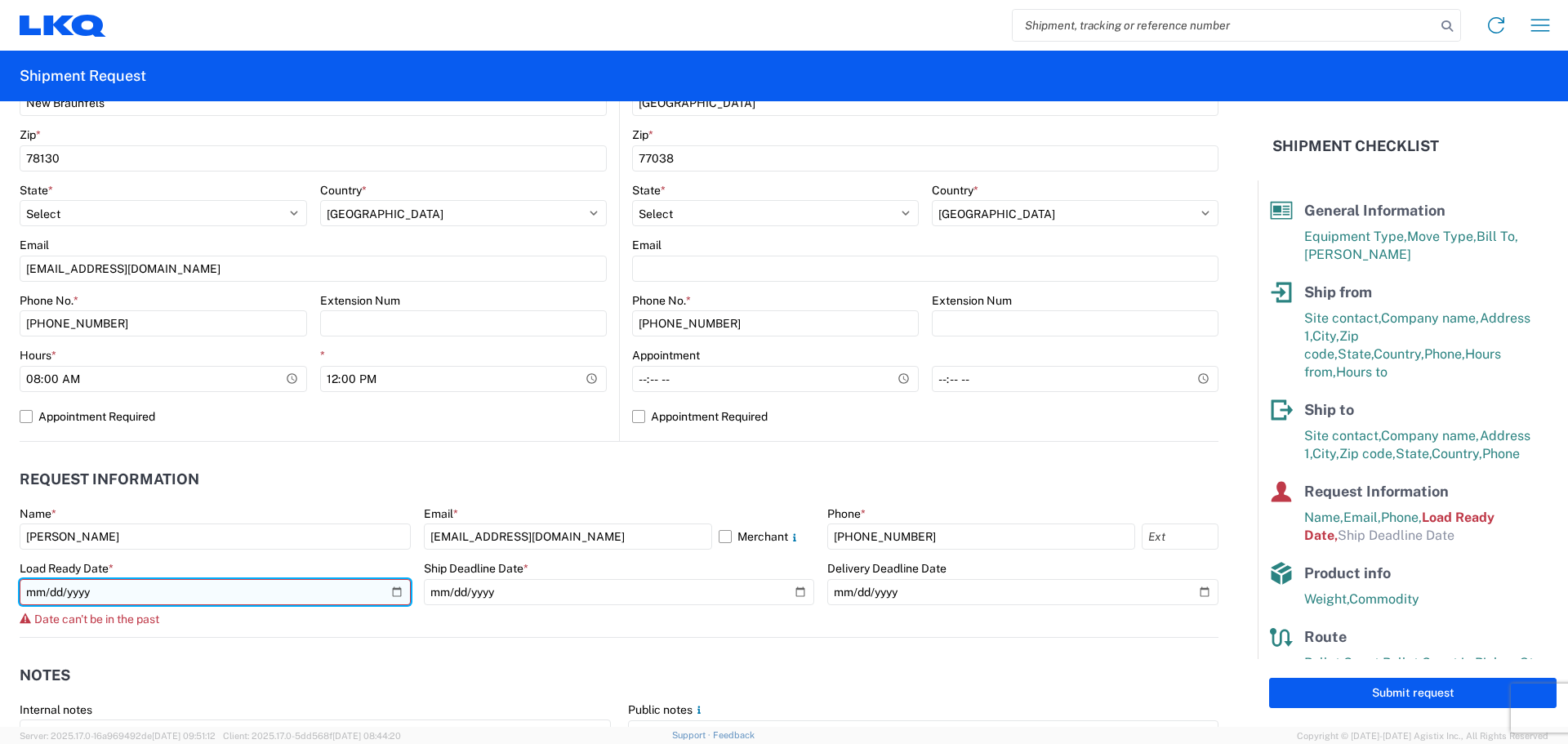
click at [320, 601] on input "2025-08-18" at bounding box center [215, 592] width 391 height 26
click at [386, 588] on input "2025-08-18" at bounding box center [215, 592] width 391 height 26
type input "2025-08-19"
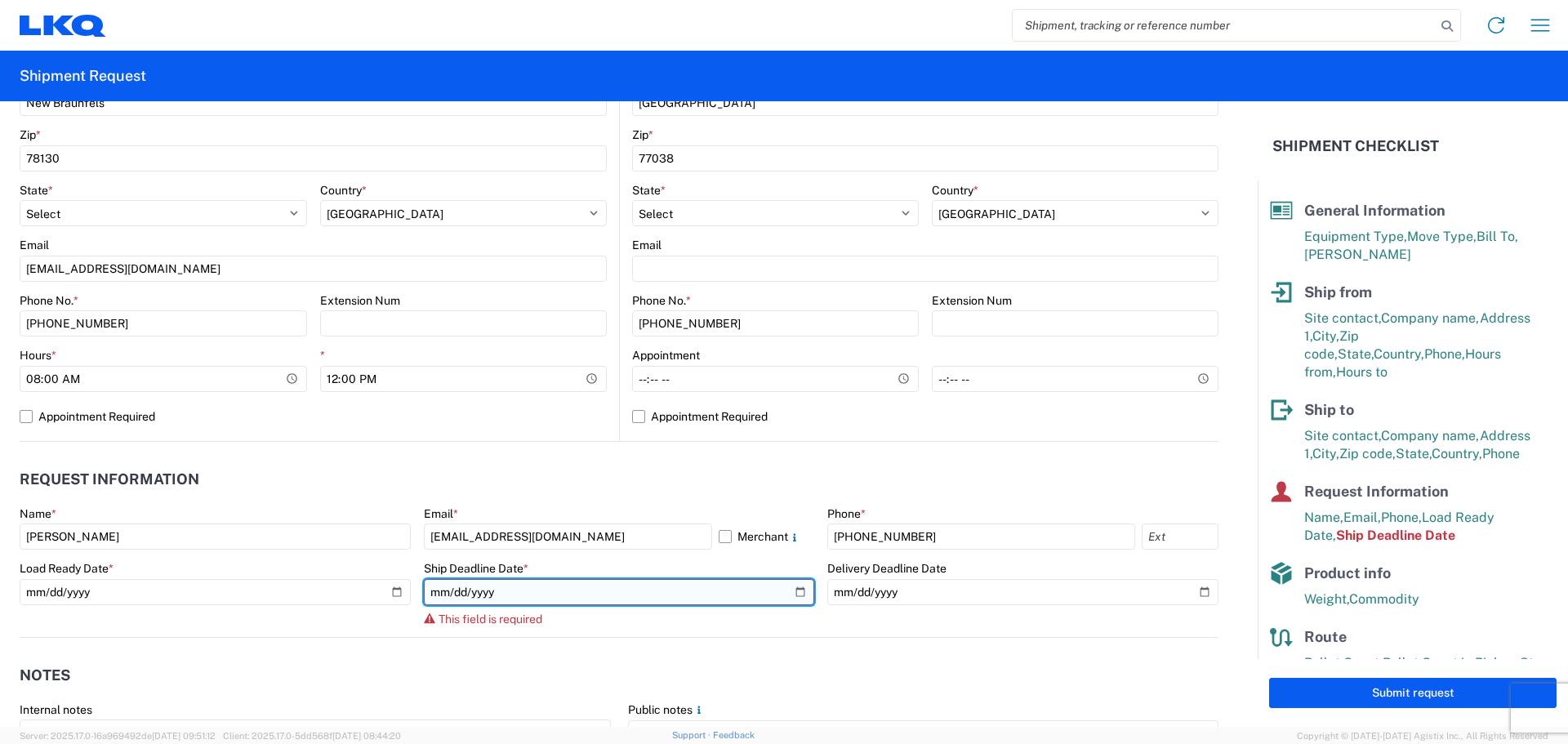
click at [790, 588] on input "date" at bounding box center [619, 592] width 391 height 26
type input "2025-08-21"
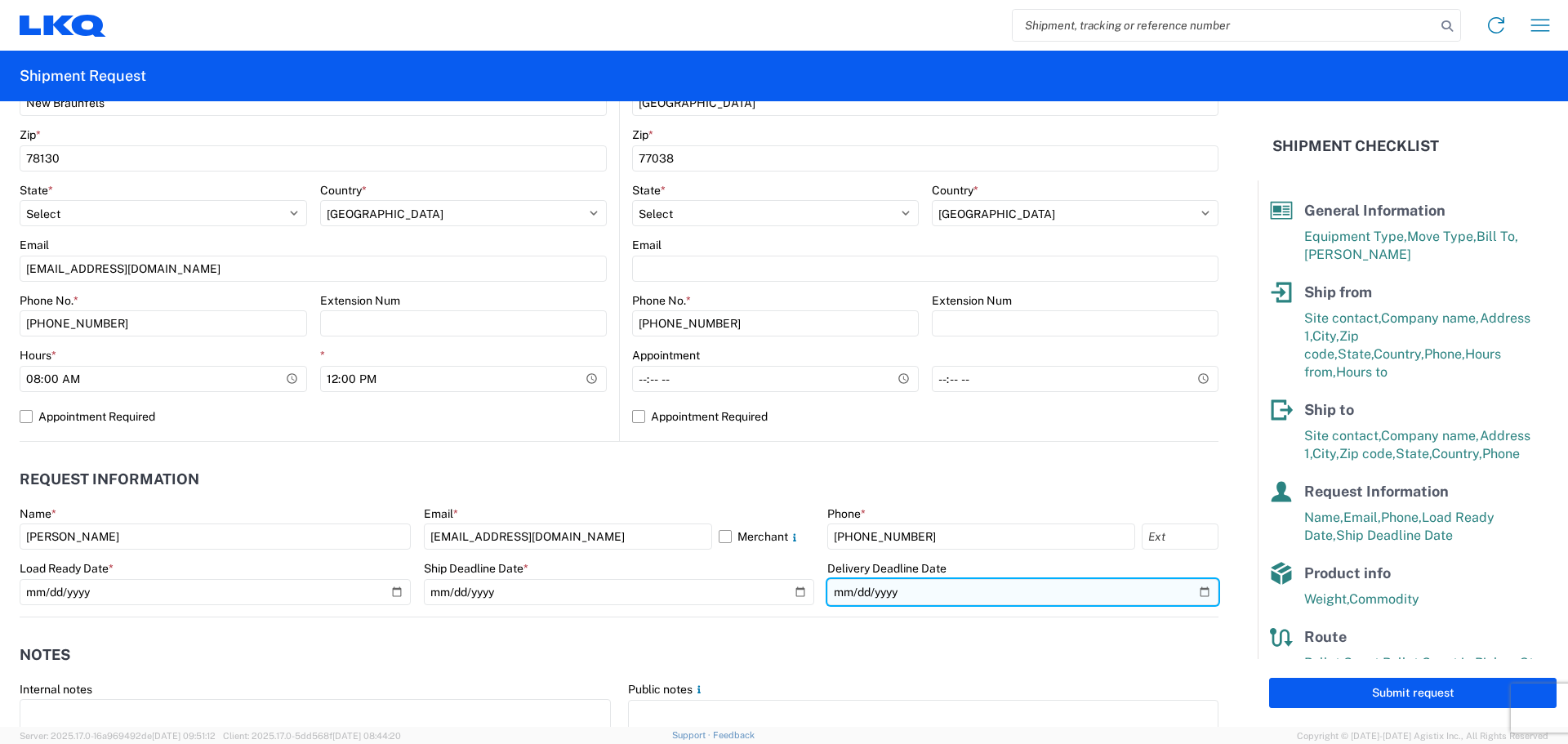
click at [1192, 588] on input "date" at bounding box center [1023, 592] width 391 height 26
type input "2025-08-22"
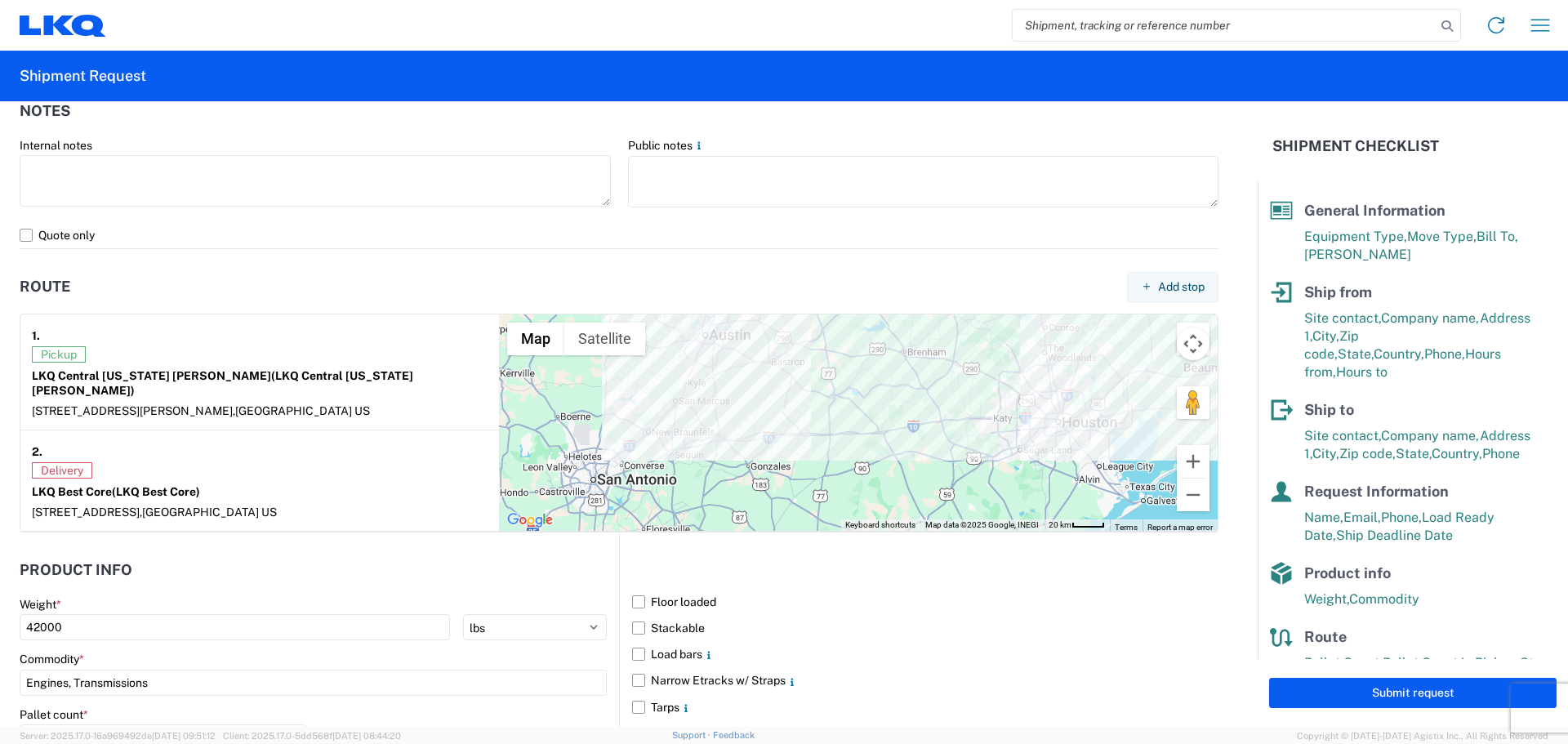
scroll to position [1334, 0]
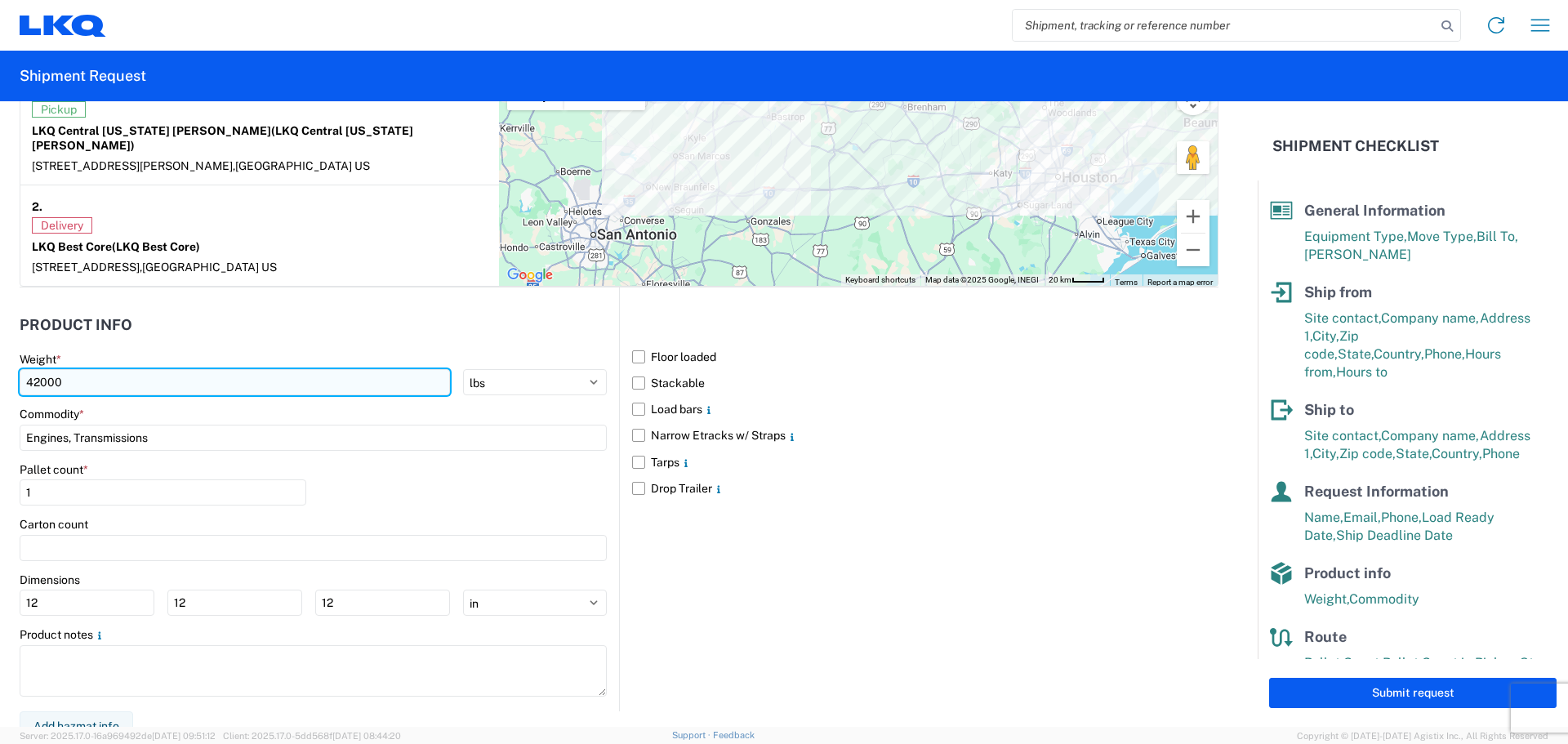
click at [118, 369] on input "42000" at bounding box center [234, 382] width 430 height 26
type input "4"
type input "37763"
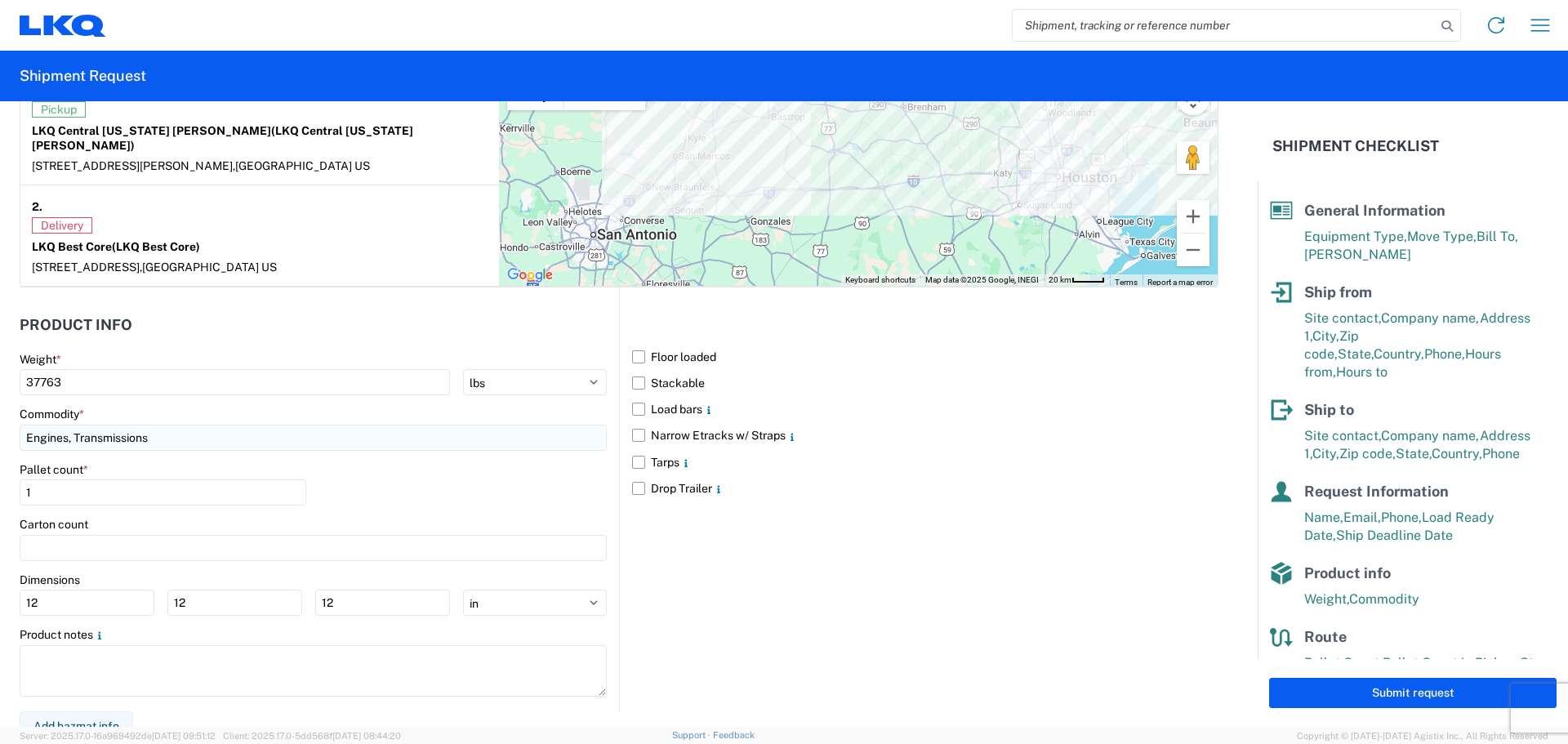
click at [238, 425] on input "Engines, Transmissions" at bounding box center [312, 437] width 588 height 26
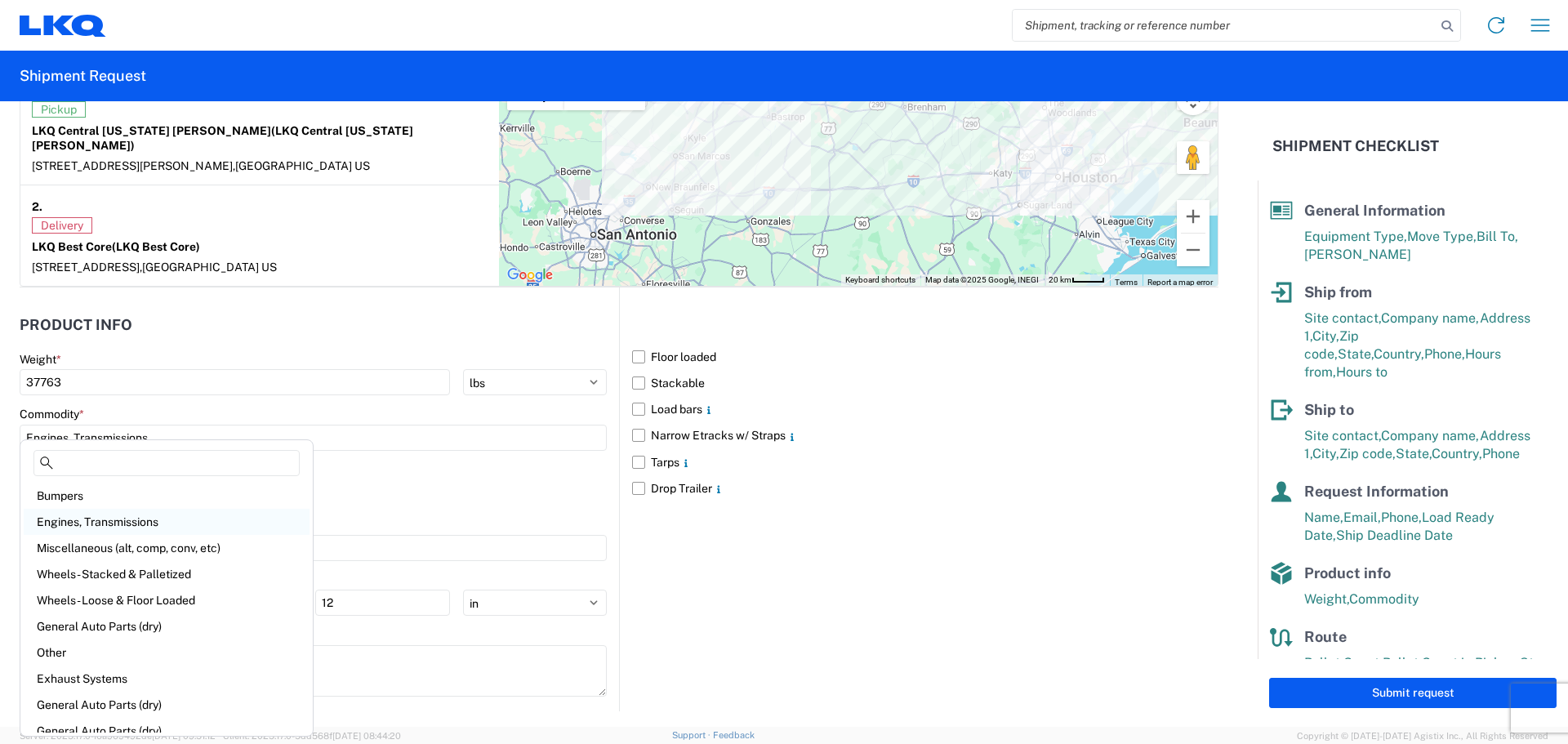
click at [163, 519] on div "Engines, Transmissions" at bounding box center [167, 522] width 286 height 26
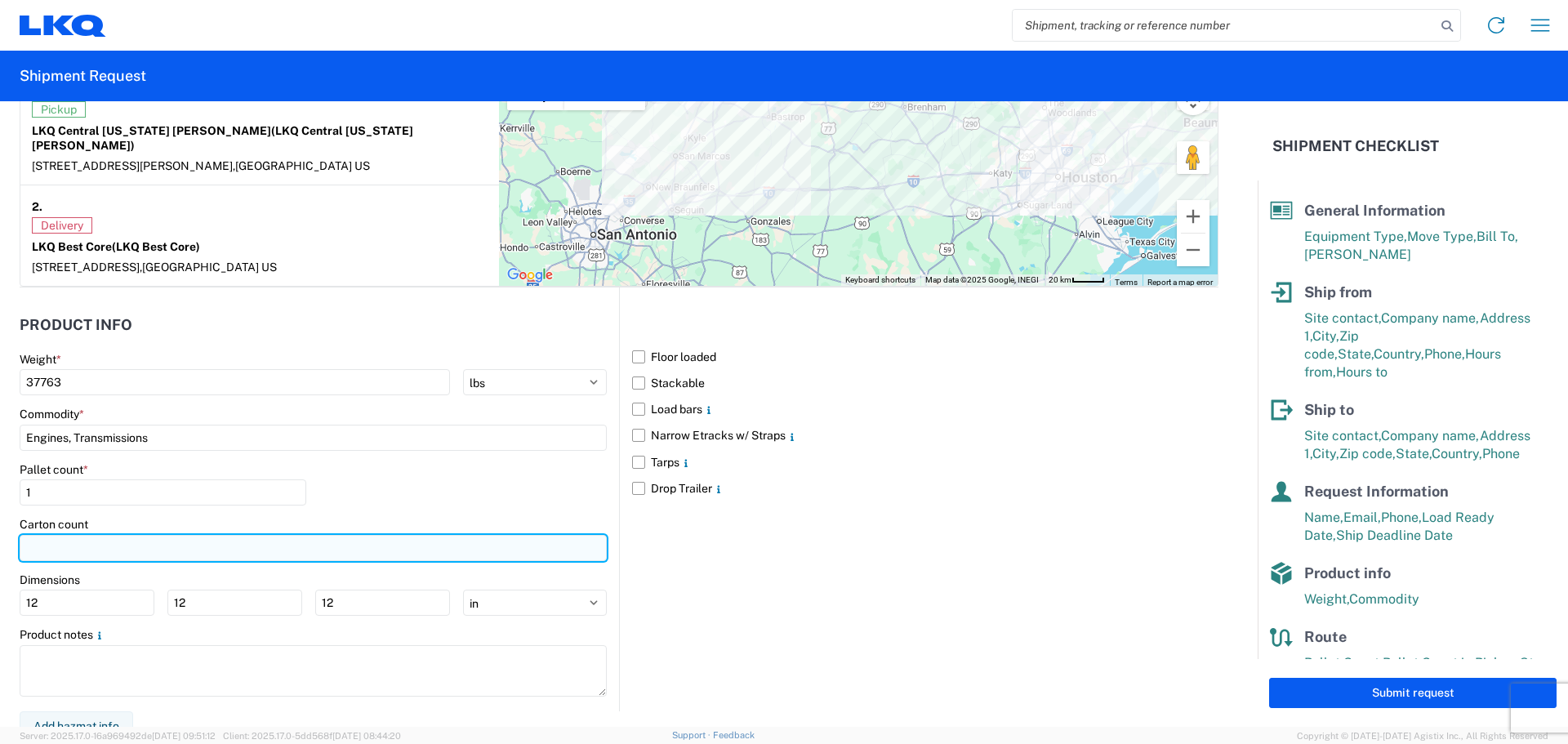
drag, startPoint x: 129, startPoint y: 521, endPoint x: 152, endPoint y: 523, distance: 23.1
click at [127, 535] on input "number" at bounding box center [312, 547] width 588 height 26
type input "23"
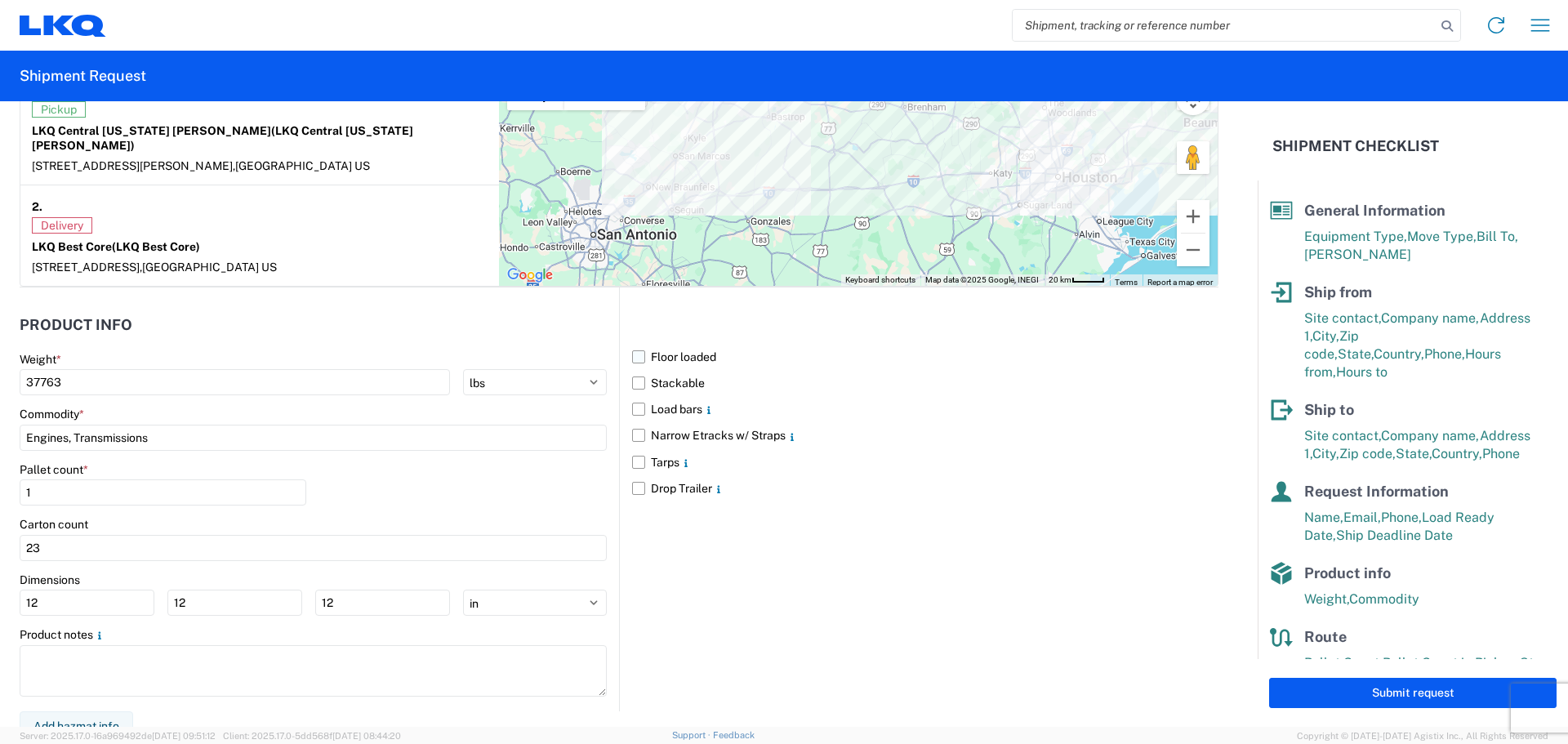
click at [634, 344] on label "Floor loaded" at bounding box center [926, 357] width 587 height 26
click at [0, 0] on input "Floor loaded" at bounding box center [0, 0] width 0 height 0
click at [633, 370] on label "Stackable" at bounding box center [926, 383] width 587 height 26
click at [0, 0] on input "Stackable" at bounding box center [0, 0] width 0 height 0
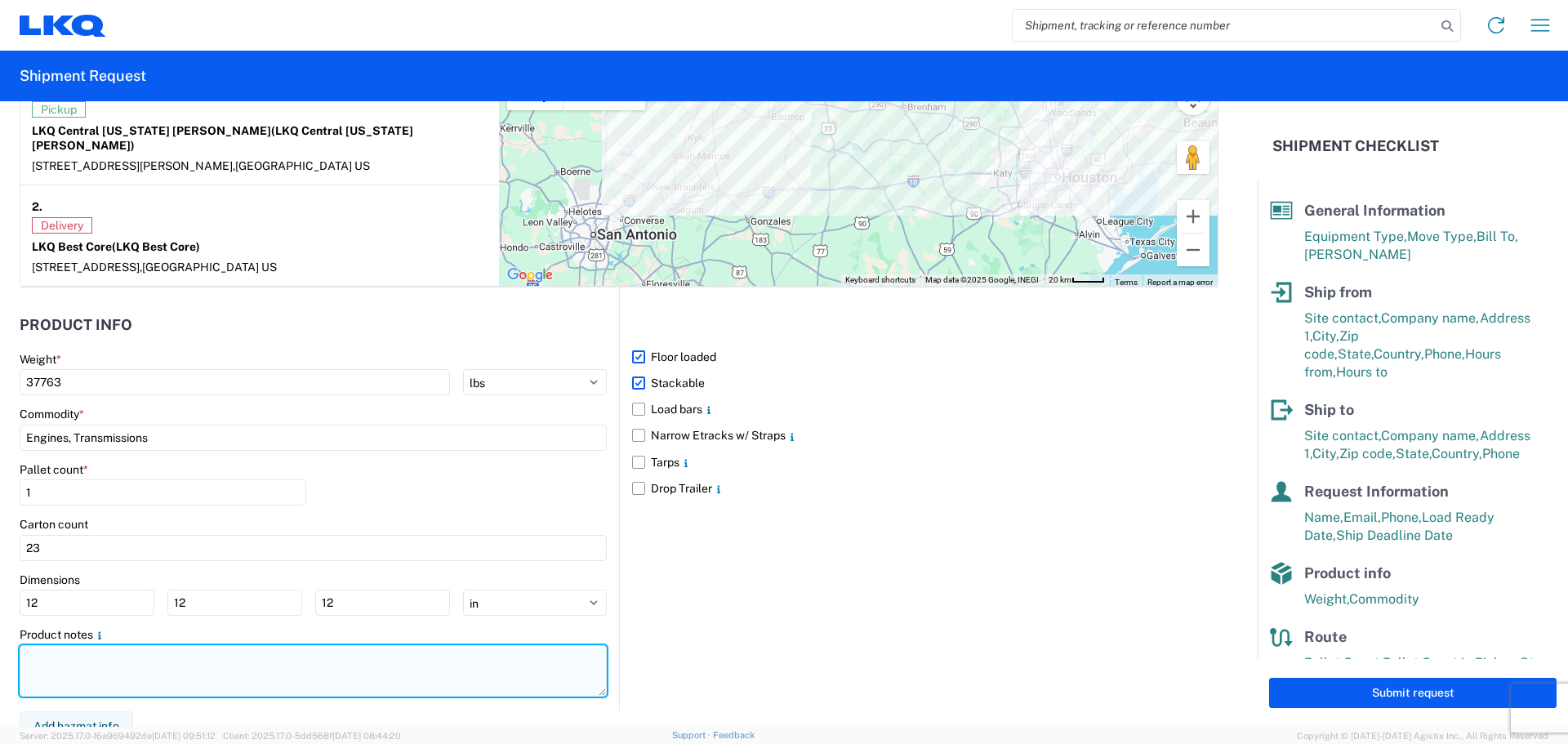
click at [79, 645] on textarea at bounding box center [312, 671] width 588 height 52
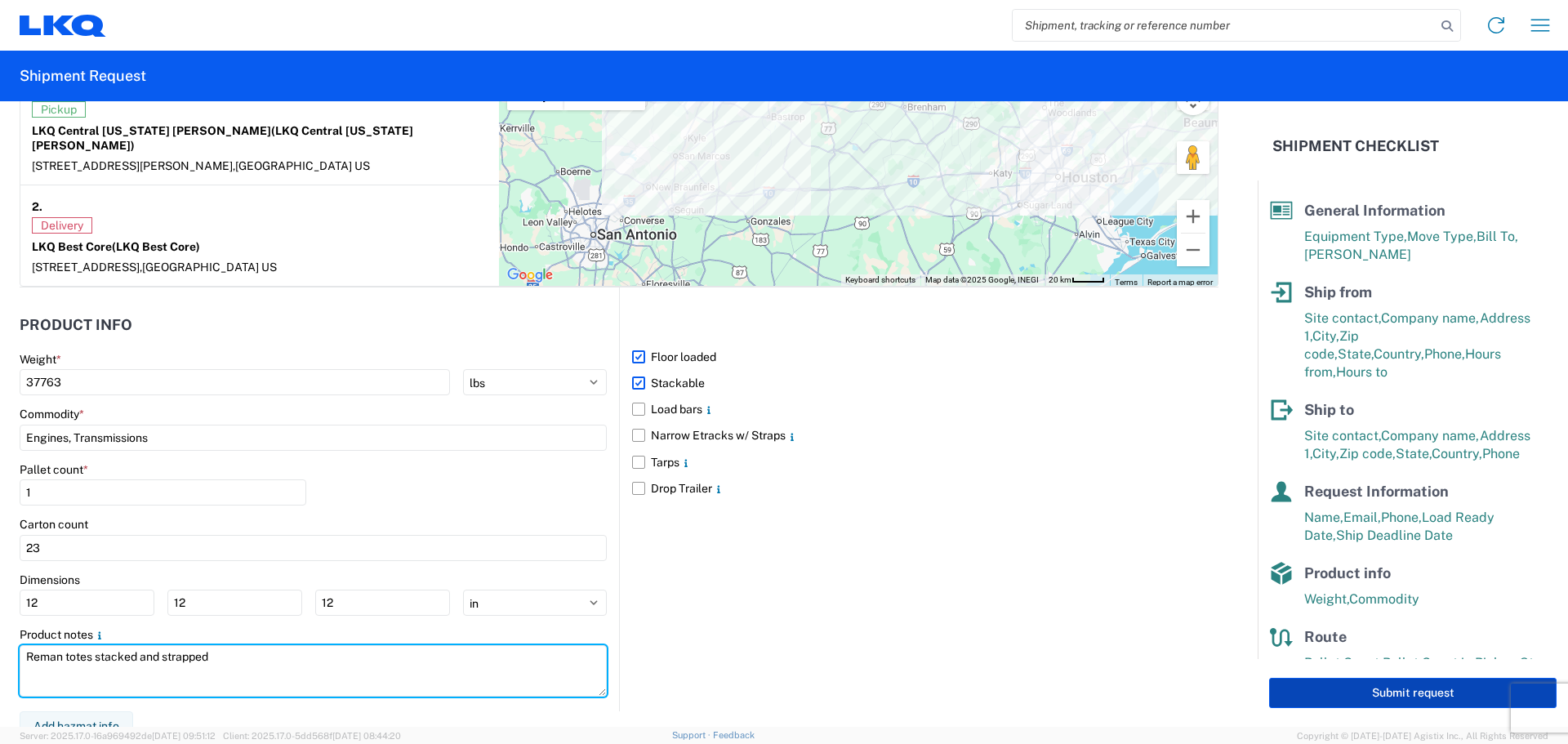
type textarea "Reman totes stacked and strapped"
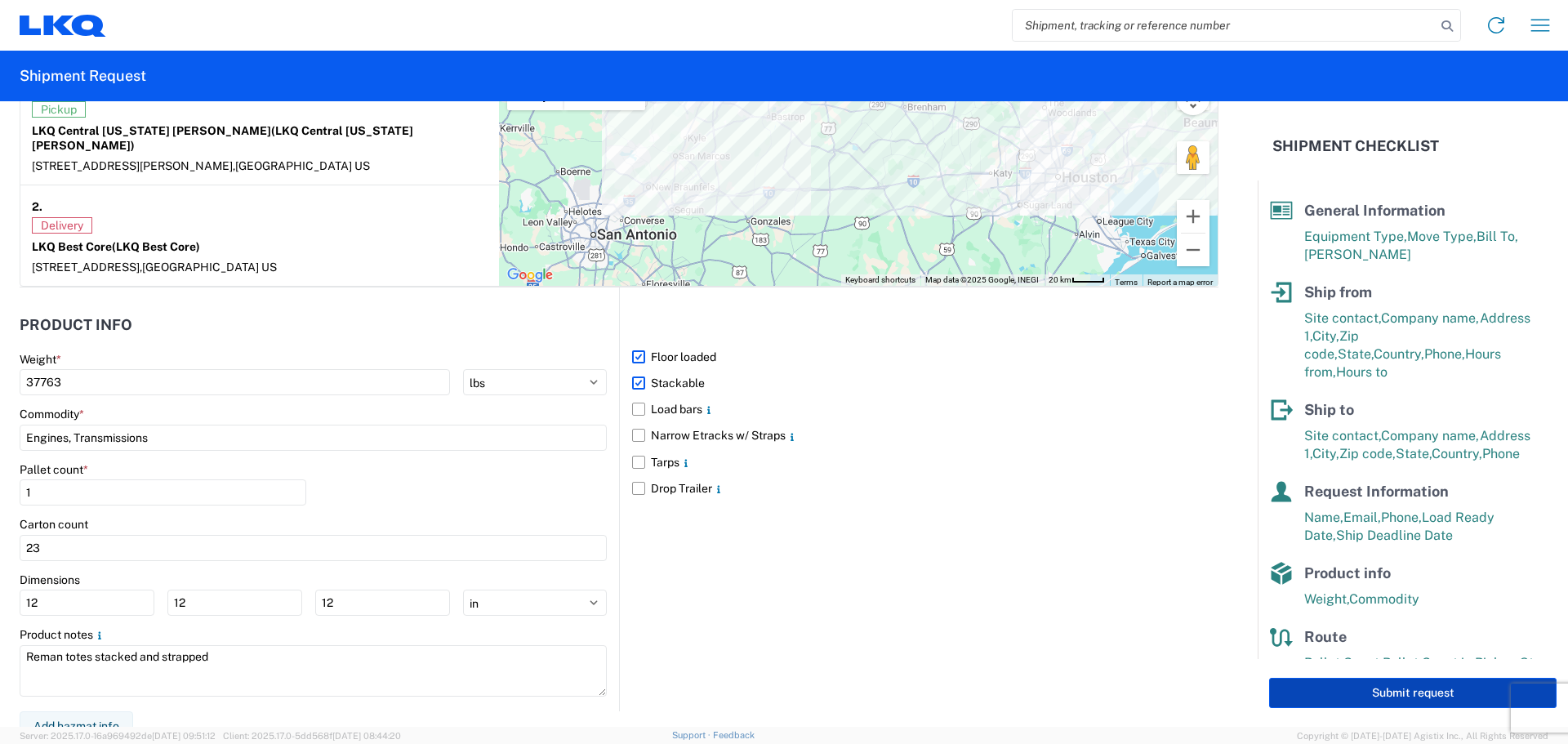
click at [1389, 696] on button "Submit request" at bounding box center [1413, 693] width 288 height 31
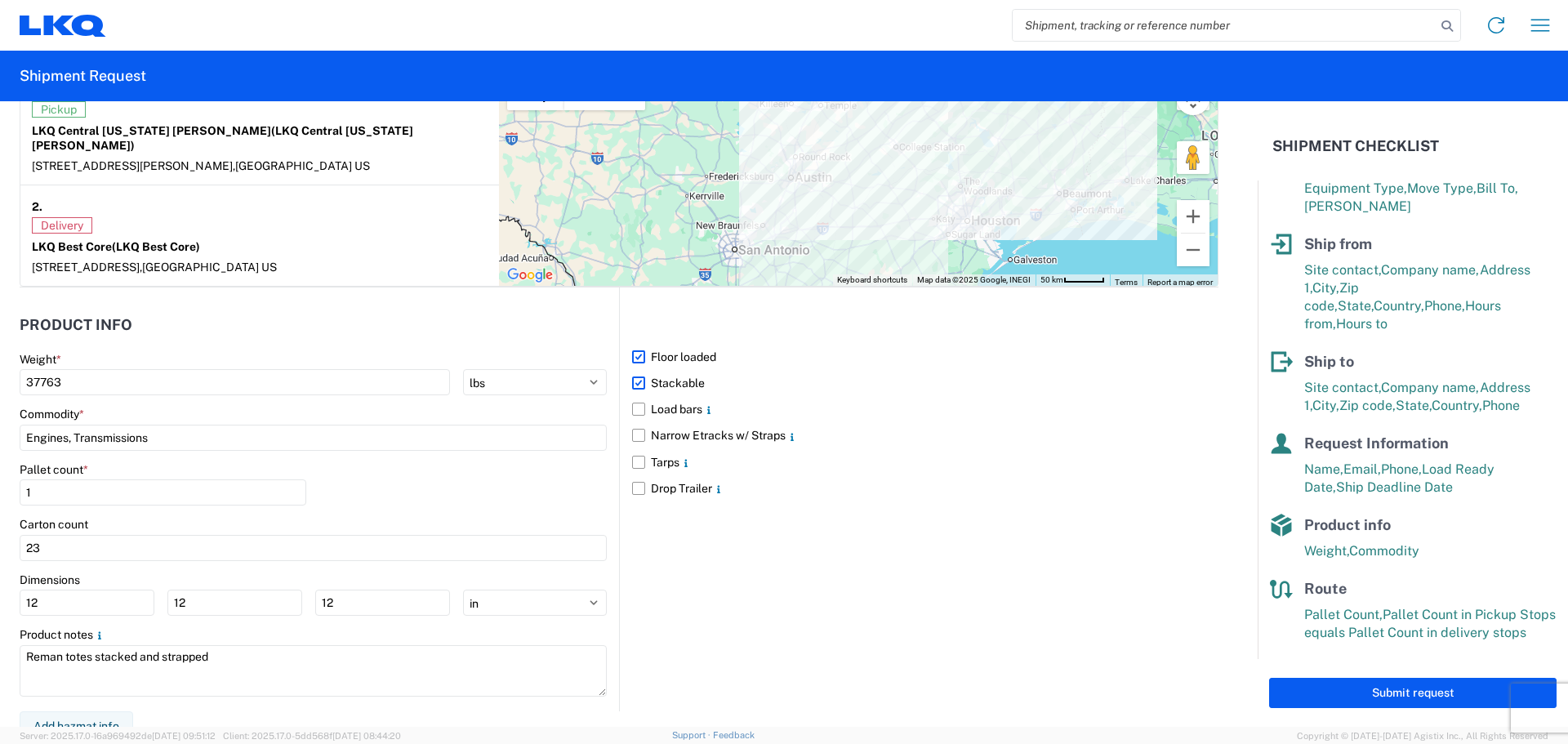
scroll to position [0, 0]
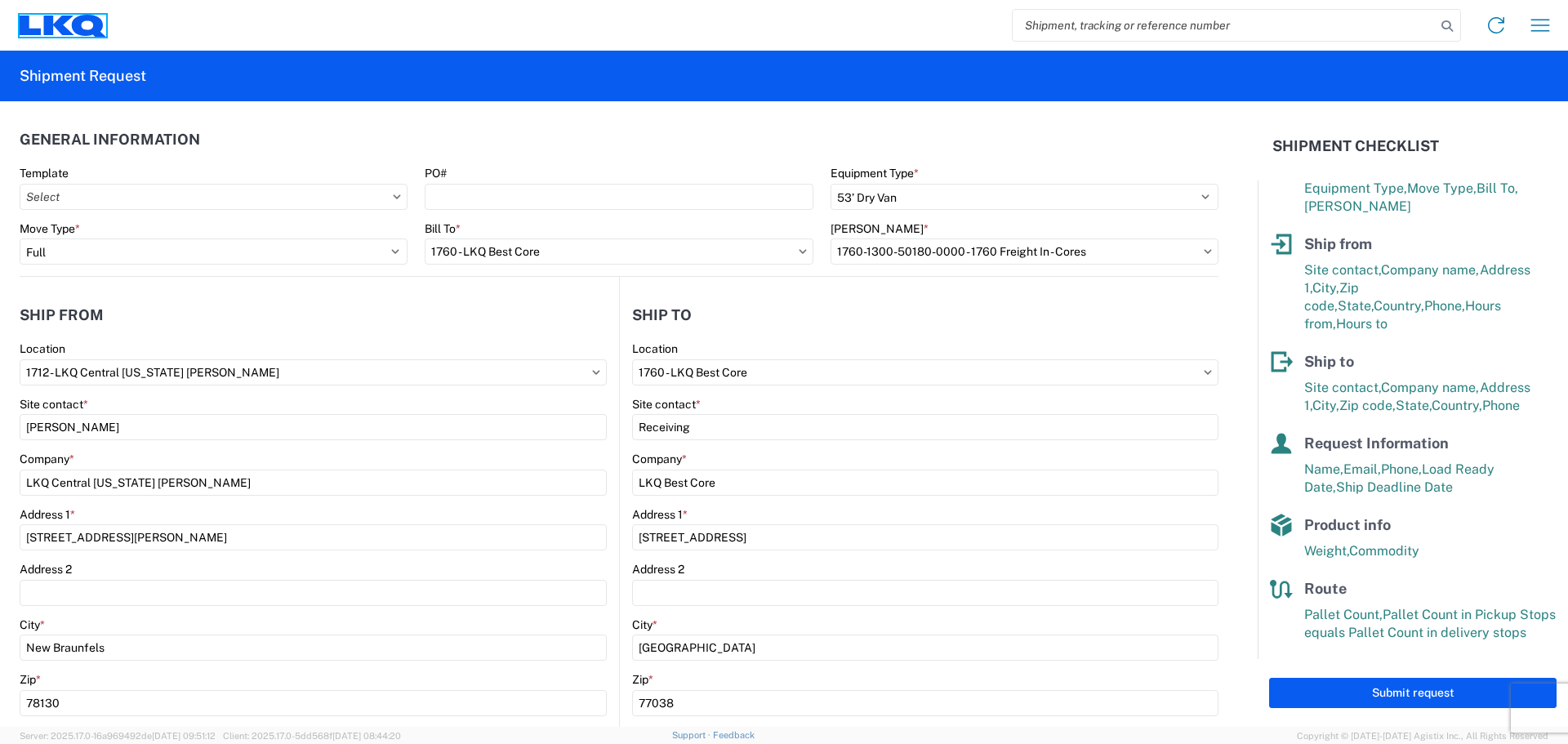
click at [42, 30] on icon at bounding box center [62, 25] width 86 height 22
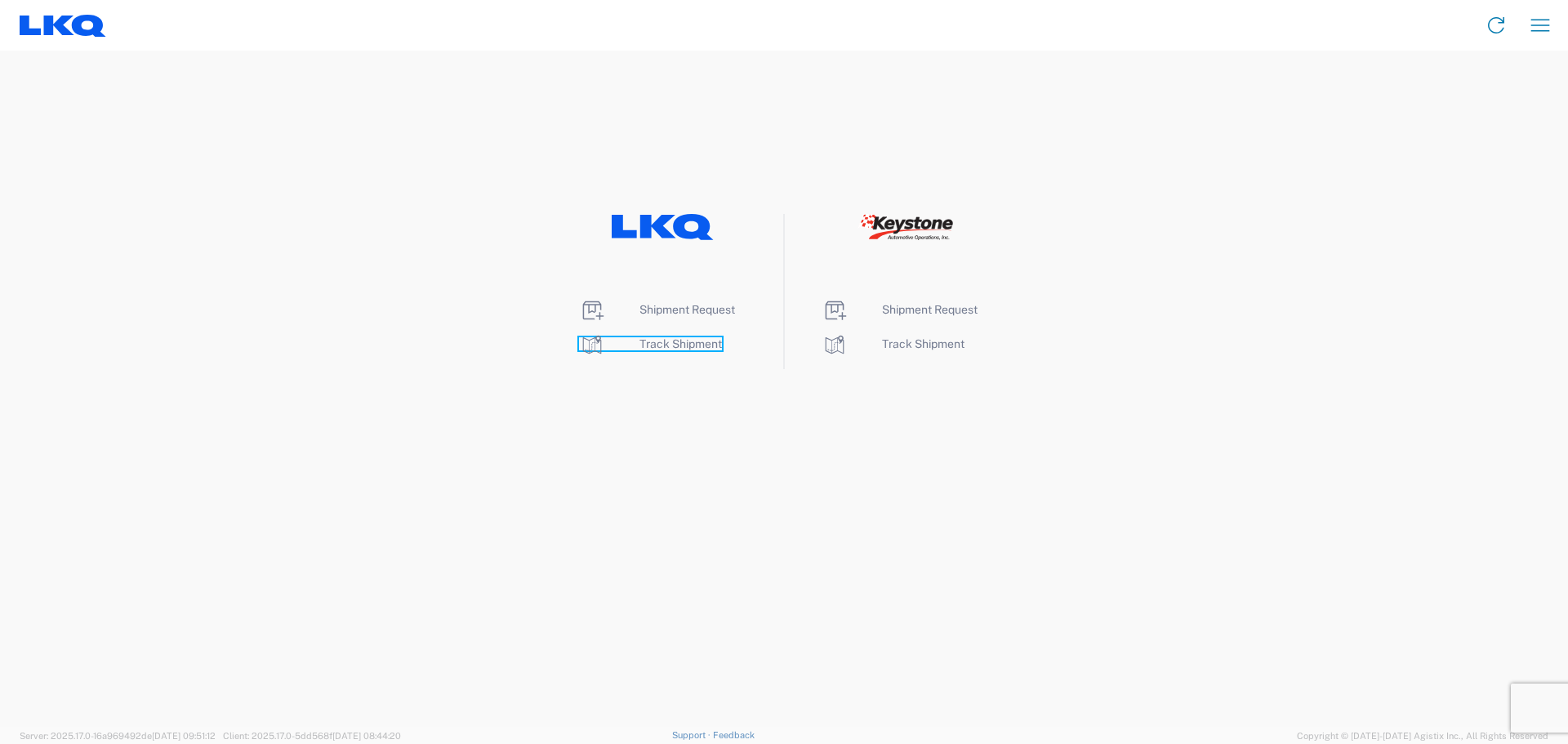
click at [665, 342] on span "Track Shipment" at bounding box center [680, 344] width 82 height 13
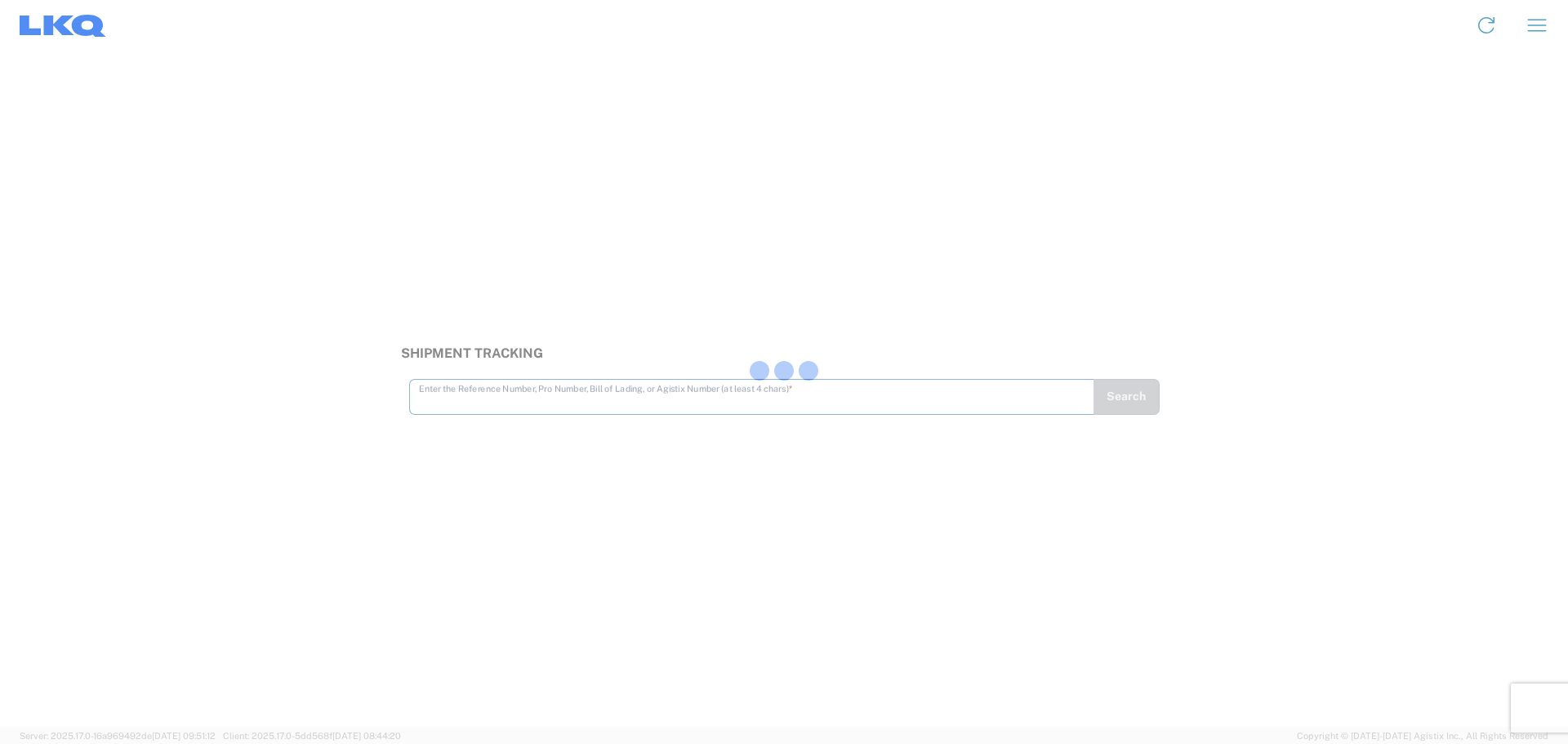
click at [597, 394] on div at bounding box center [784, 372] width 1568 height 744
click at [596, 390] on div at bounding box center [784, 372] width 1568 height 744
click at [464, 380] on input "text" at bounding box center [751, 388] width 665 height 29
type input "56528928"
click at [1120, 401] on button "Search" at bounding box center [1126, 396] width 67 height 35
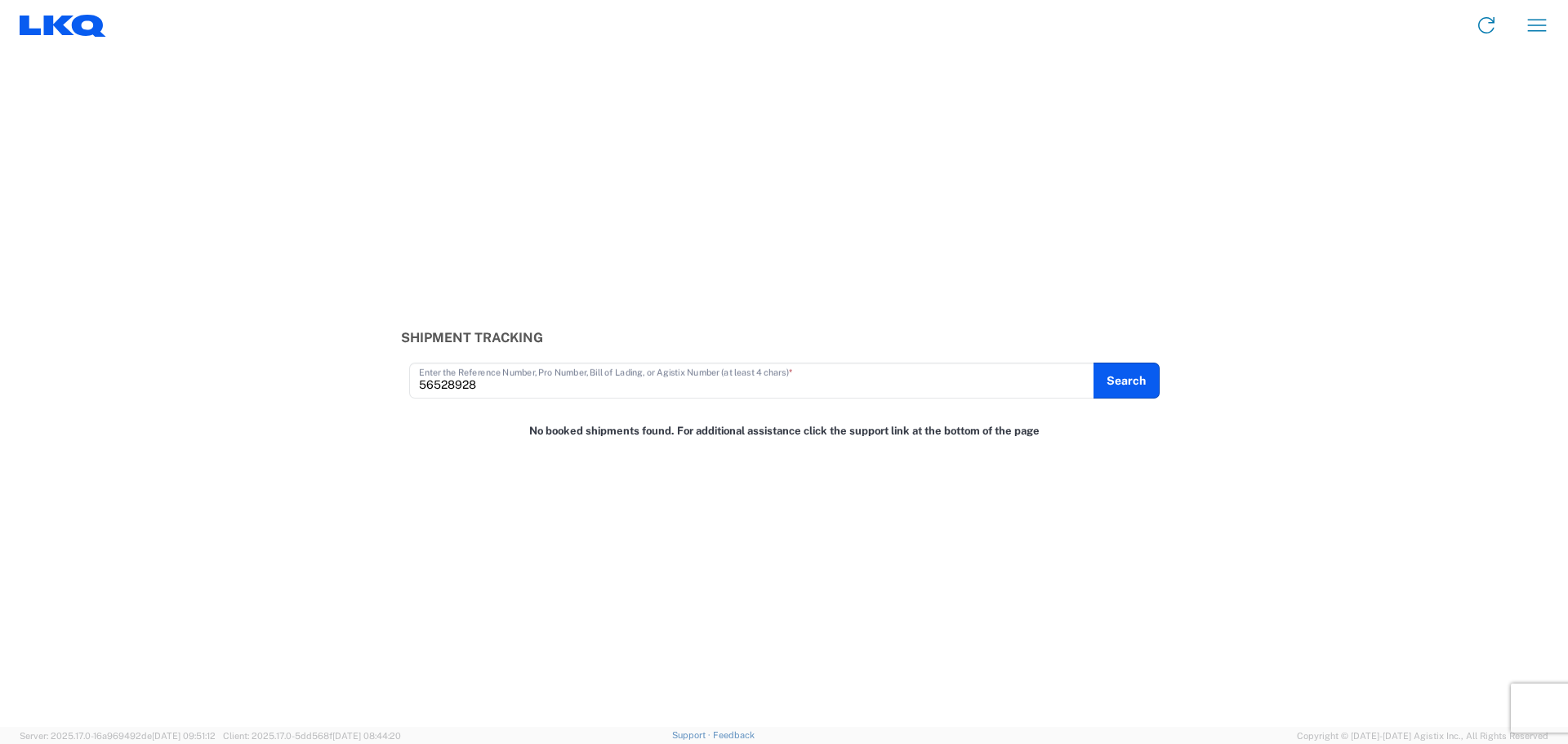
click at [64, 14] on icon at bounding box center [62, 25] width 86 height 22
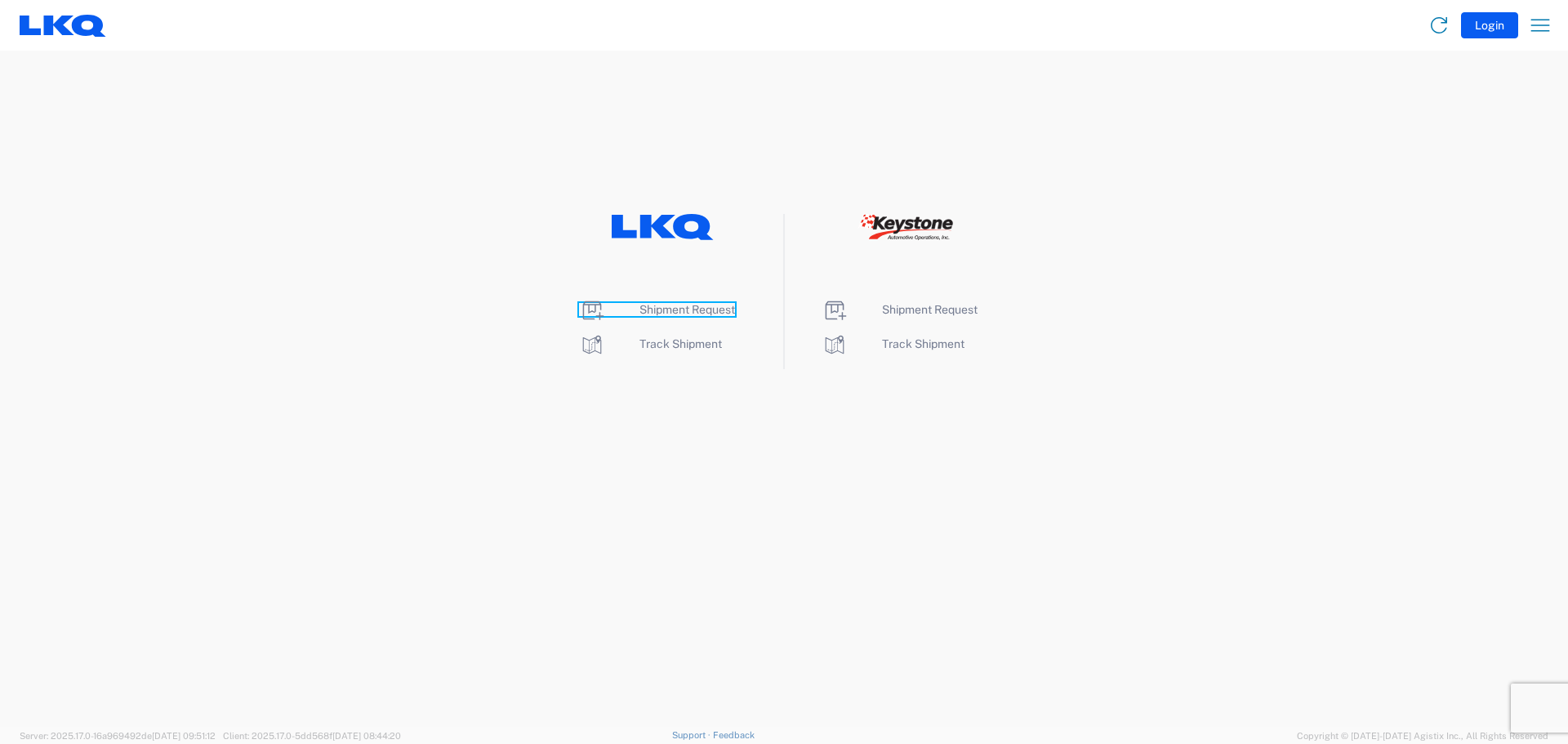
click at [671, 309] on span "Shipment Request" at bounding box center [687, 310] width 96 height 13
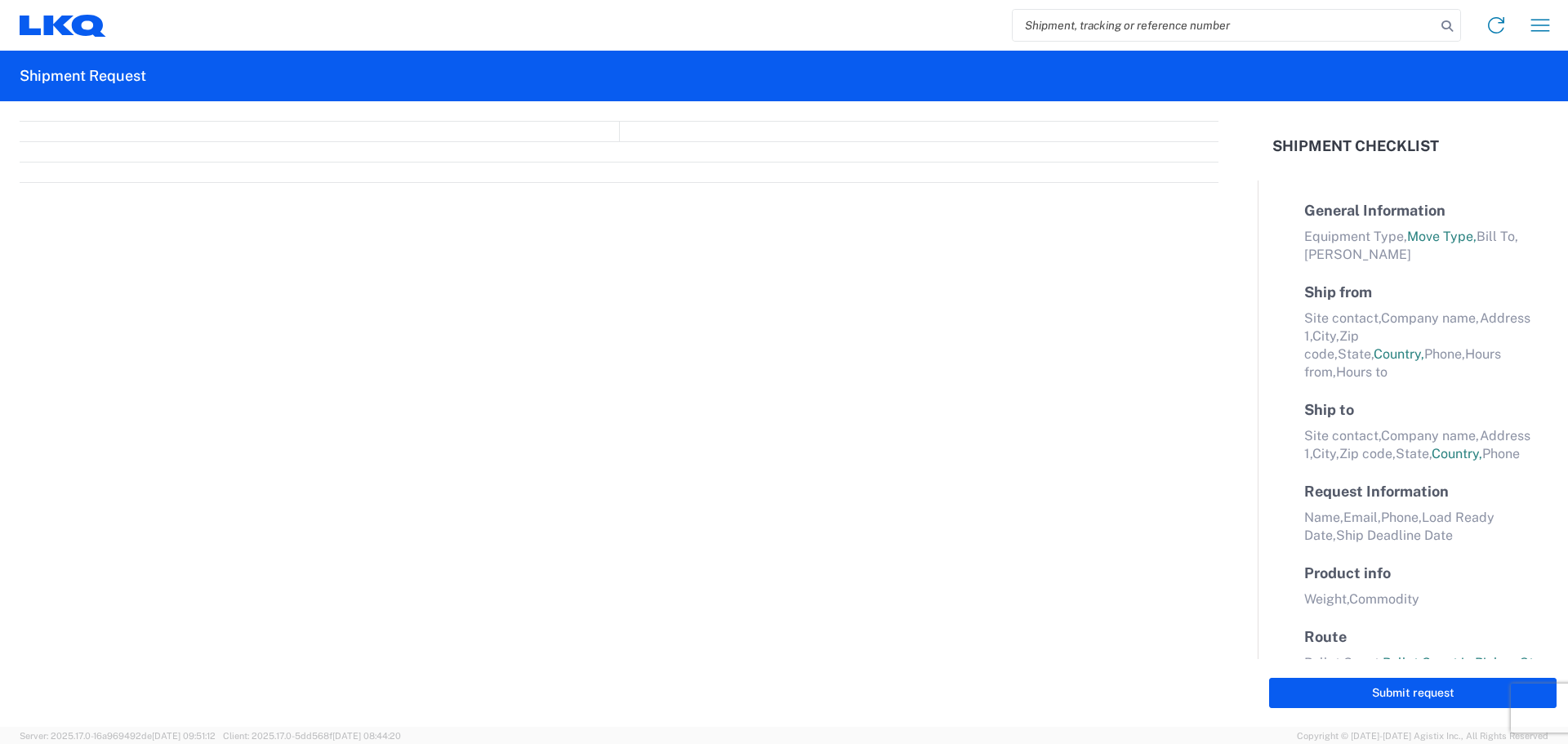
select select "FULL"
select select "LBS"
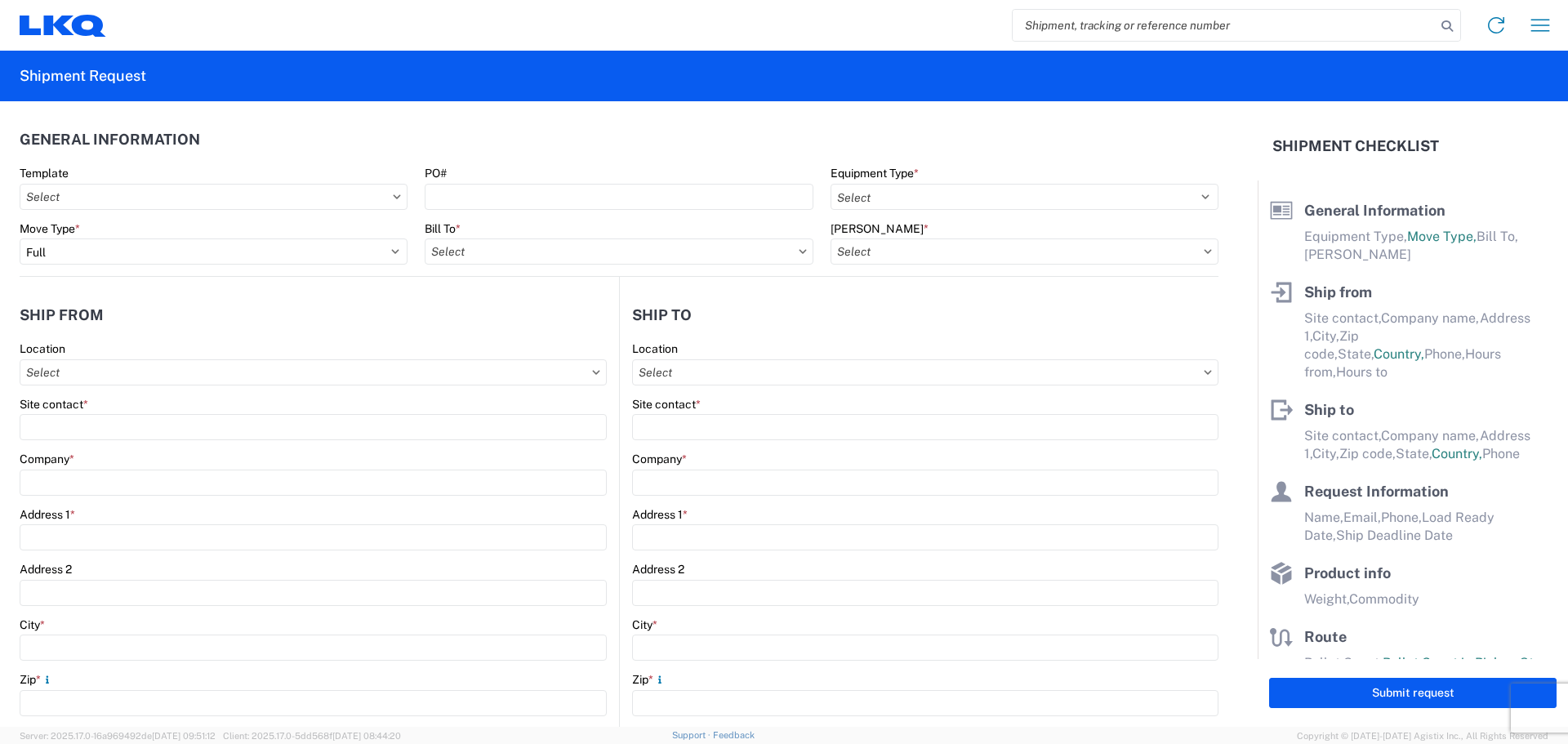
drag, startPoint x: 1317, startPoint y: 23, endPoint x: 1308, endPoint y: 25, distance: 9.2
click at [1317, 23] on input "search" at bounding box center [1224, 25] width 423 height 31
type input "56528928"
click at [1445, 23] on icon at bounding box center [1447, 26] width 23 height 23
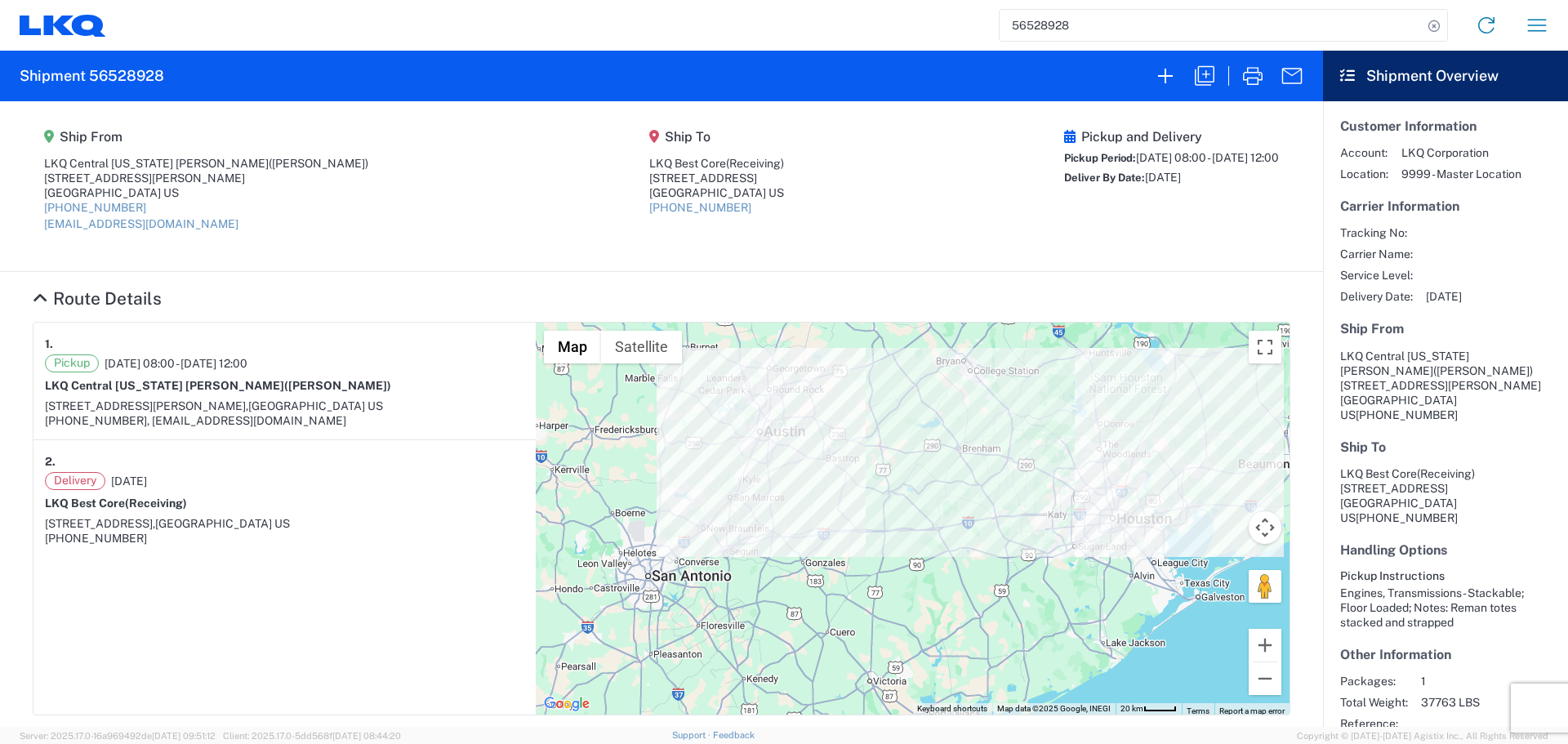
click at [61, 25] on icon at bounding box center [58, 24] width 31 height 19
